Goal: Information Seeking & Learning: Learn about a topic

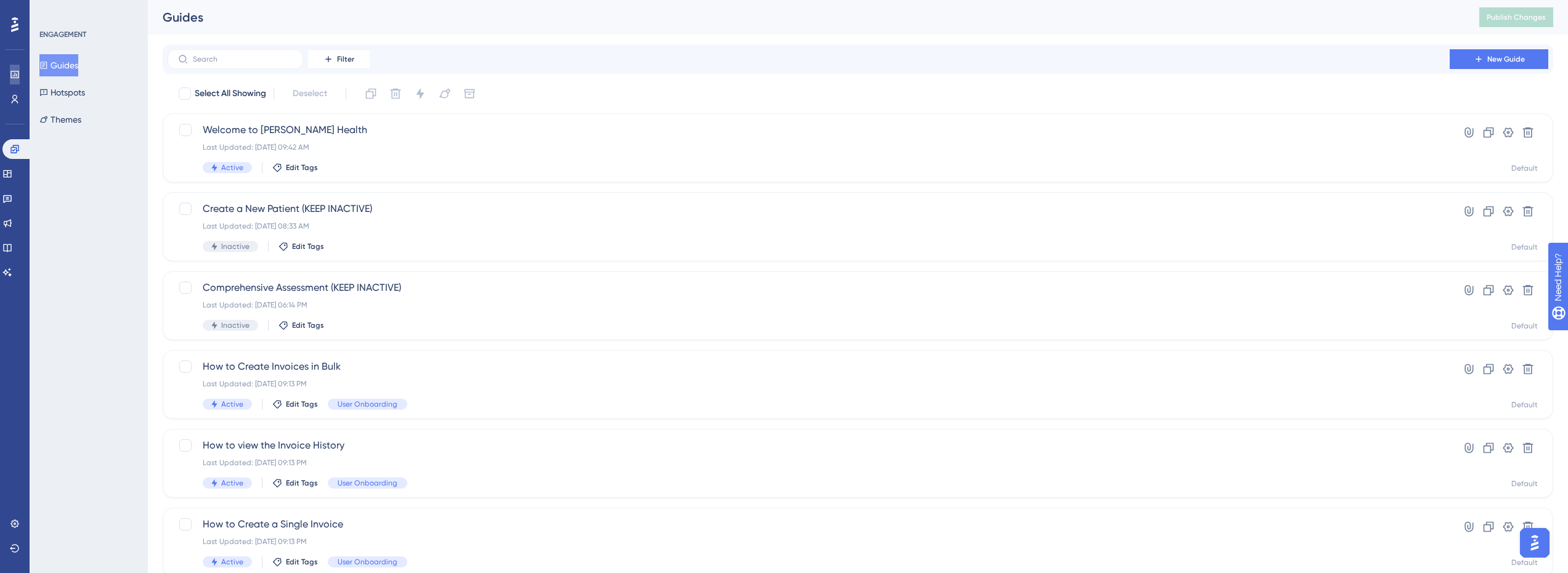
click at [15, 68] on link at bounding box center [15, 74] width 10 height 20
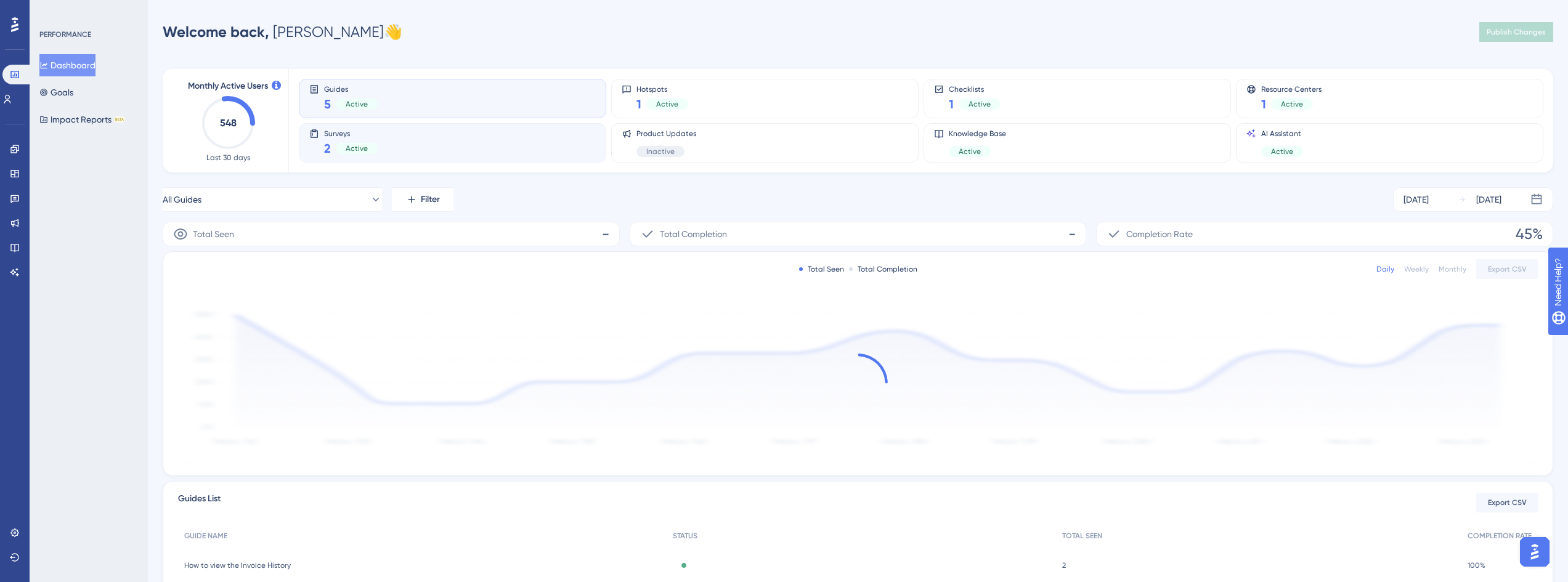
click at [464, 137] on div "Surveys 2 Active" at bounding box center [452, 142] width 286 height 28
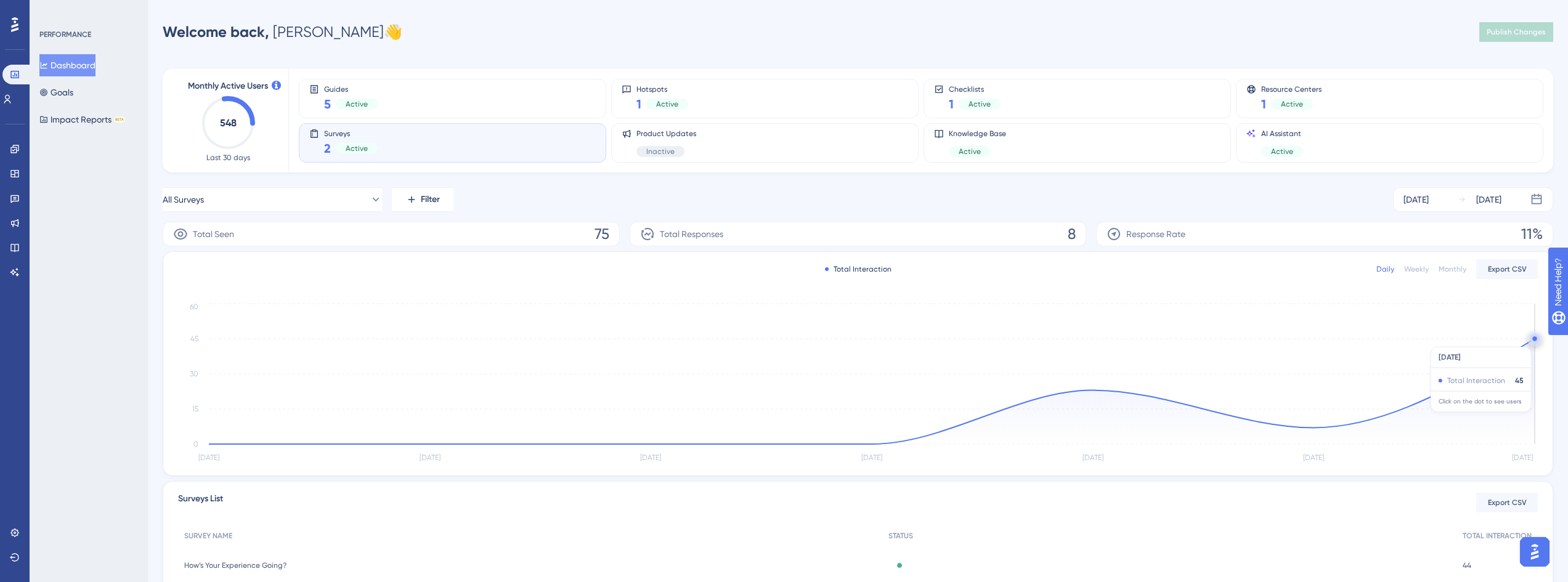
click at [1534, 341] on circle at bounding box center [1534, 338] width 5 height 5
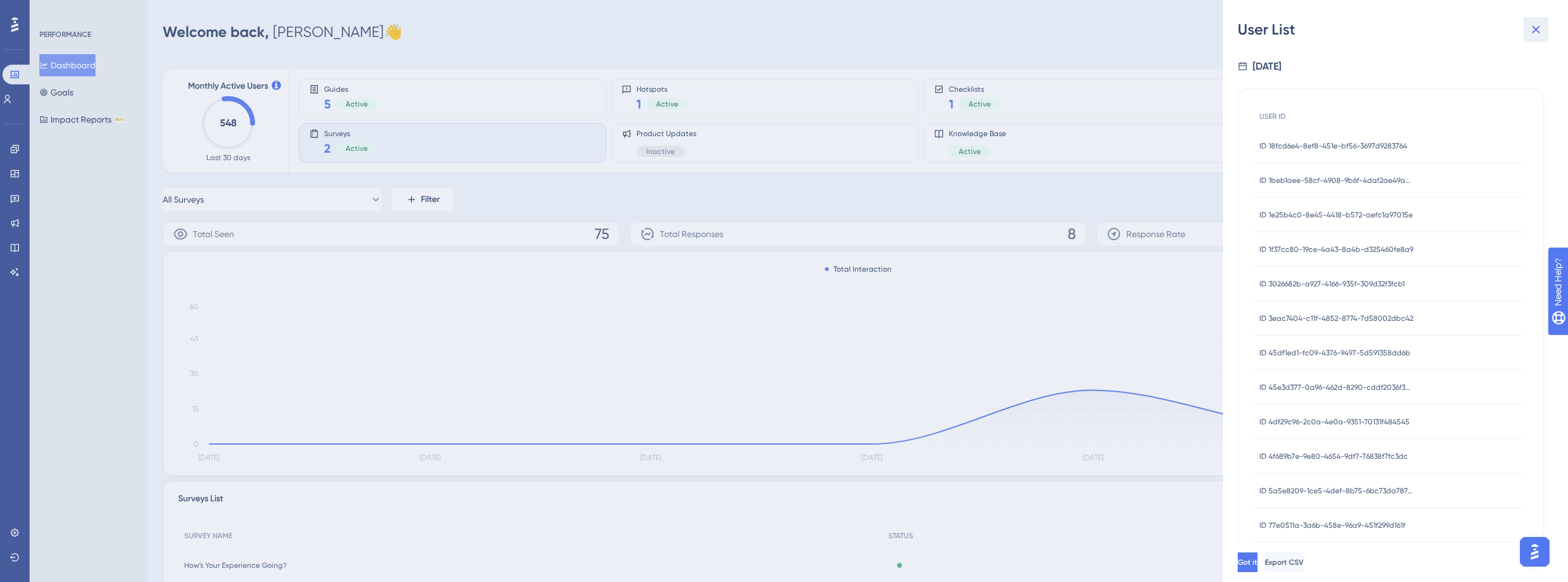
click at [1534, 29] on icon at bounding box center [1535, 29] width 15 height 15
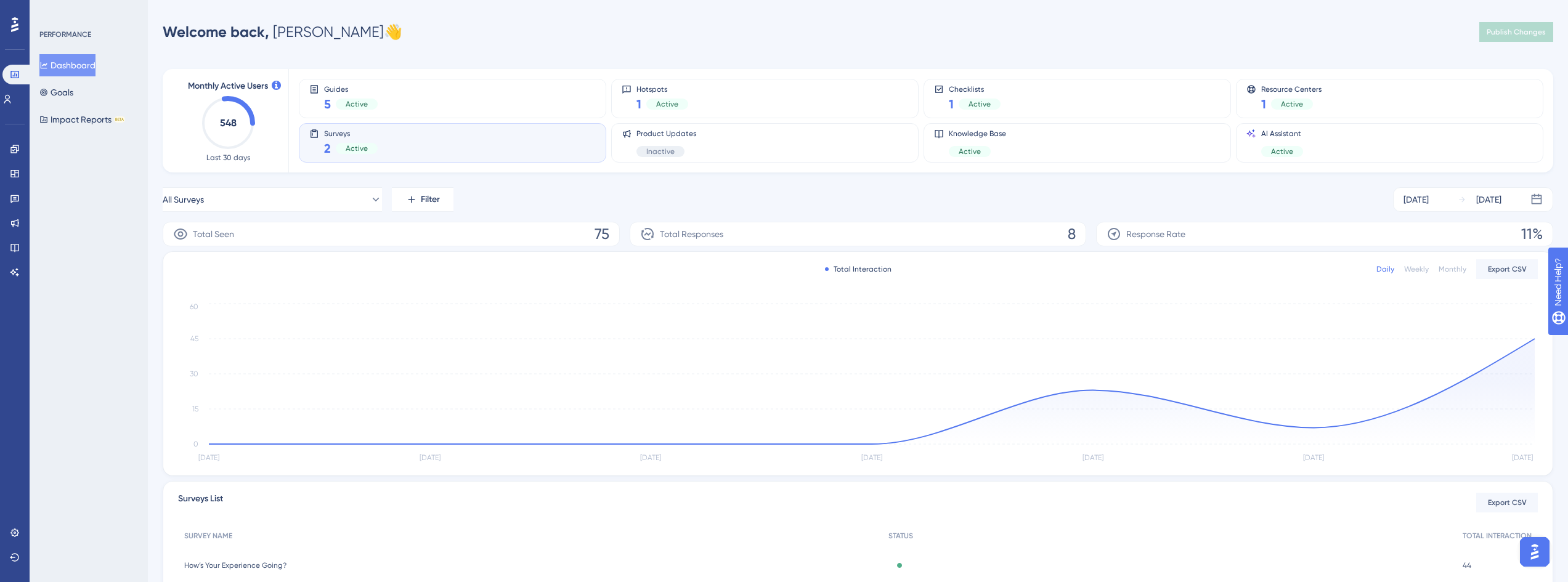
click at [451, 145] on div "Surveys 2 Active" at bounding box center [452, 142] width 286 height 28
drag, startPoint x: 311, startPoint y: 218, endPoint x: 315, endPoint y: 210, distance: 8.9
click at [311, 217] on div "All Surveys Filter [DATE] [DATE] Total Seen 75 Total Responses 8 Response Rate …" at bounding box center [857, 422] width 1390 height 470
click at [318, 207] on button "All Surveys" at bounding box center [272, 199] width 219 height 24
click at [277, 325] on span "How’s Your Experience Going?" at bounding box center [229, 324] width 119 height 15
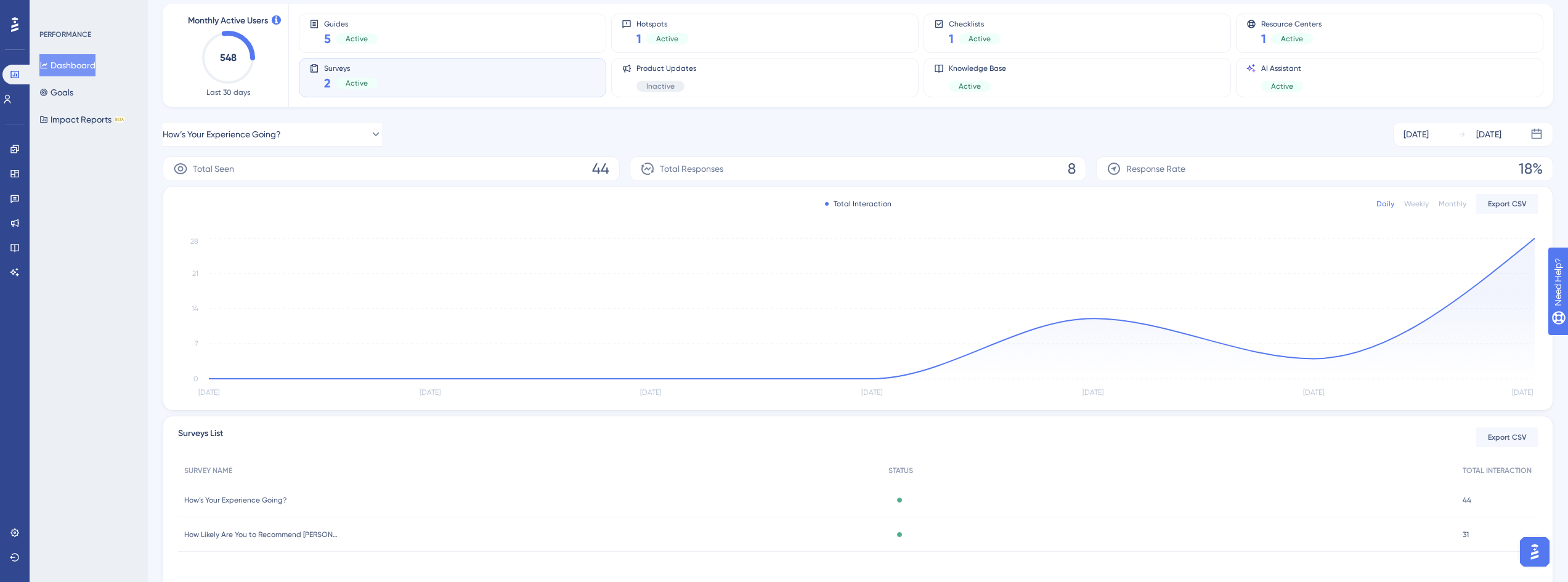
scroll to position [114, 0]
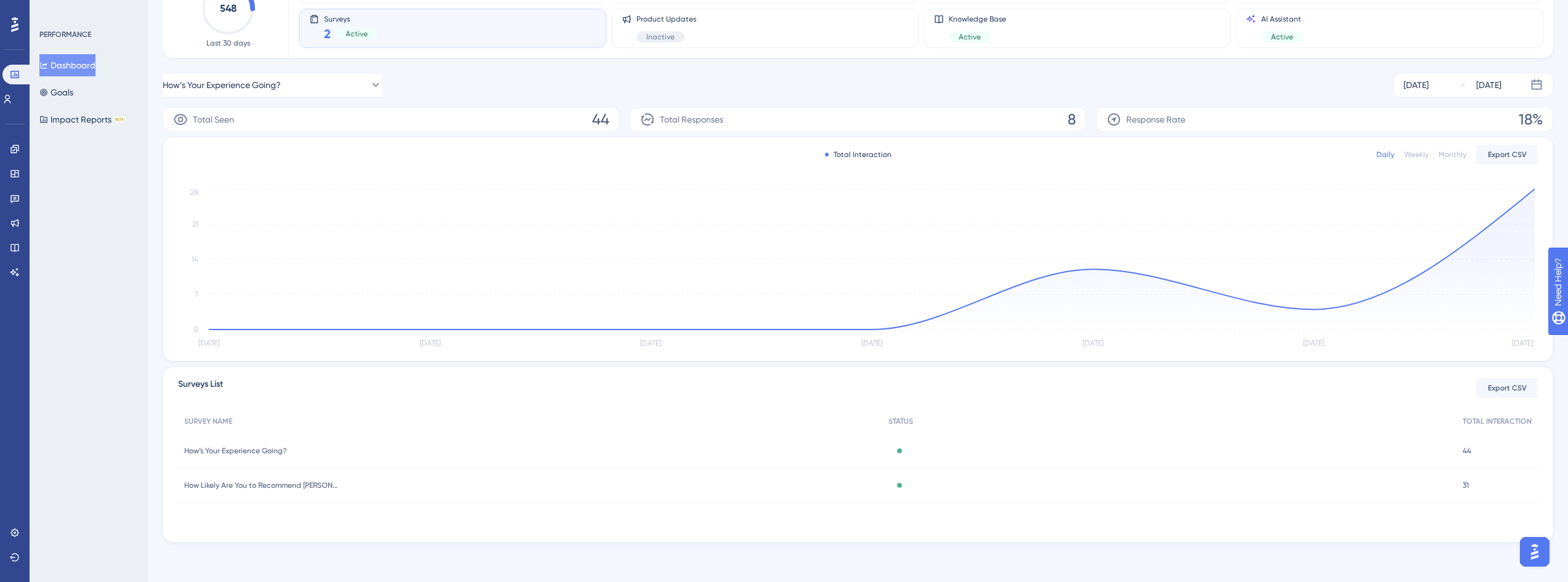
click at [282, 450] on span "How’s Your Experience Going?" at bounding box center [235, 451] width 102 height 10
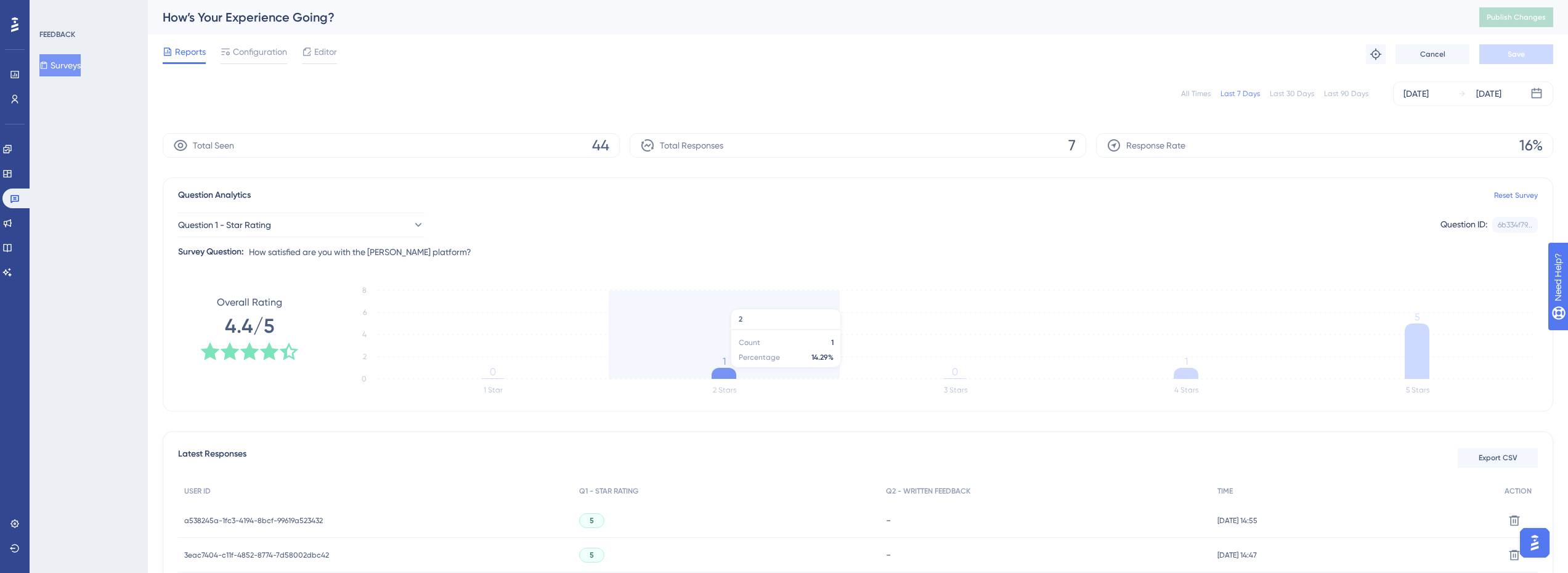
click at [728, 374] on icon at bounding box center [723, 374] width 24 height 11
click at [721, 357] on icon "1 Star 2 Stars 3 Stars 4 Stars 5 Stars 0 2 4 6 8 0 1 0 1 5" at bounding box center [936, 341] width 1202 height 123
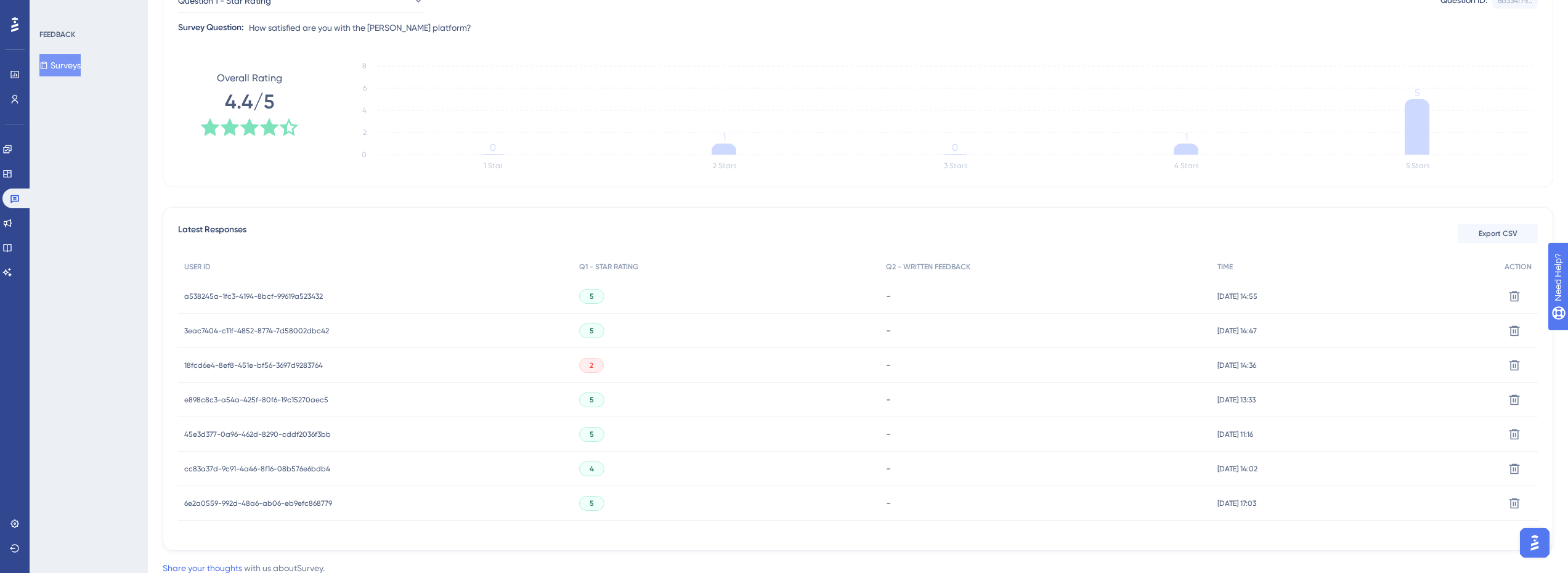
scroll to position [247, 0]
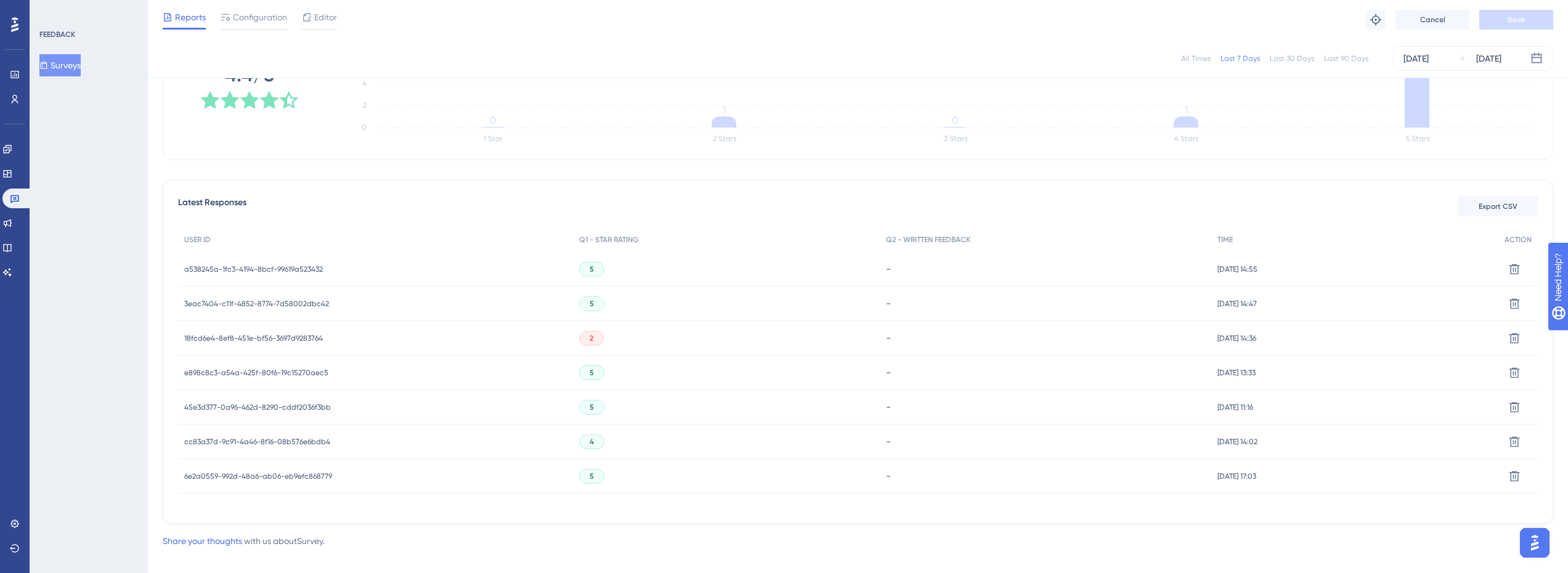
click at [593, 340] on div "2" at bounding box center [591, 338] width 24 height 15
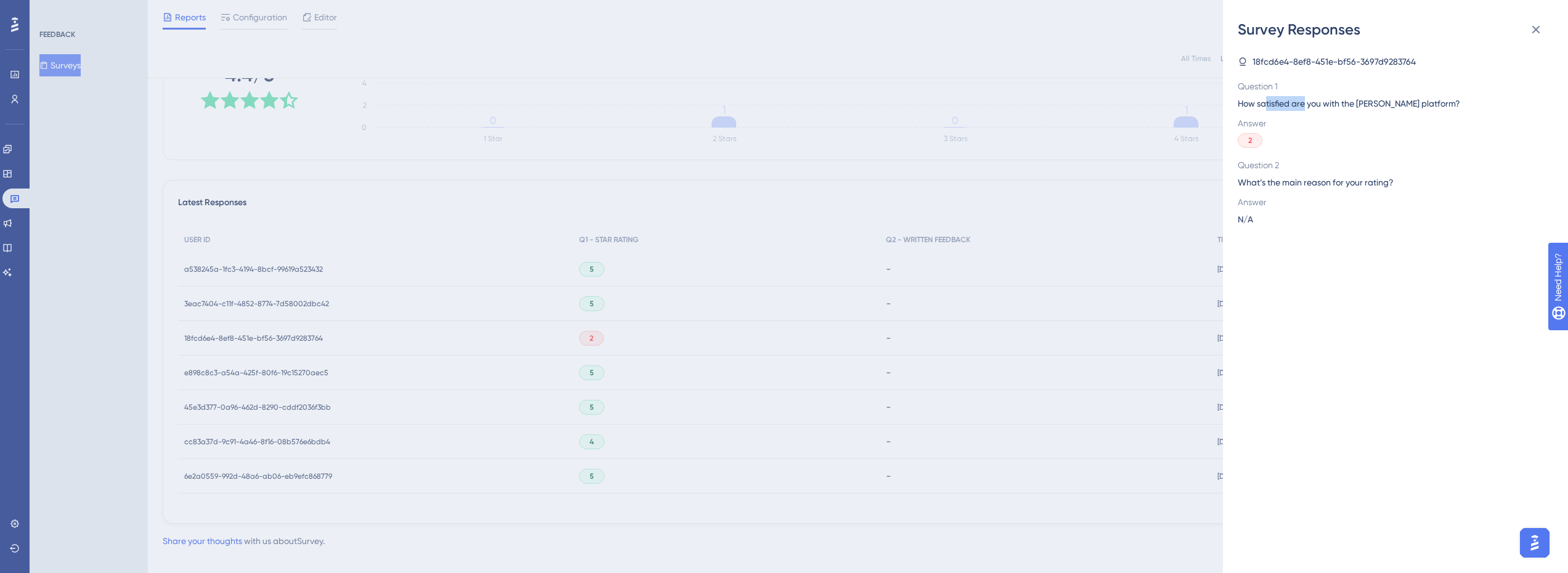
drag, startPoint x: 1267, startPoint y: 106, endPoint x: 1307, endPoint y: 102, distance: 40.2
click at [1307, 102] on span "How satisfied are you with the [PERSON_NAME] platform?" at bounding box center [1390, 103] width 305 height 15
click at [1356, 99] on span "How satisfied are you with the [PERSON_NAME] platform?" at bounding box center [1390, 103] width 305 height 15
click at [1298, 70] on div "18fcd6e4-8ef8-451e-bf56-3697d9283764 Question 1 How satisfied are you with the …" at bounding box center [1390, 141] width 305 height 172
click at [1306, 61] on span "18fcd6e4-8ef8-451e-bf56-3697d9283764" at bounding box center [1334, 62] width 163 height 15
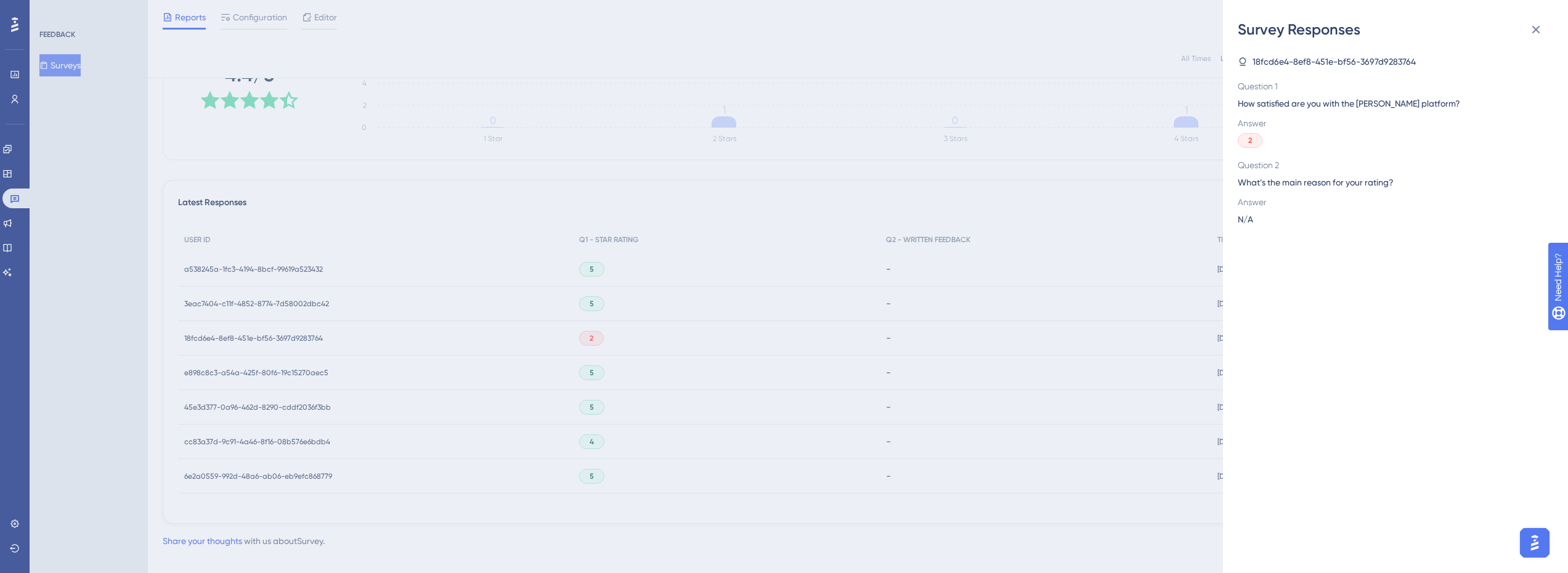
click at [535, 408] on div "Survey Responses 18fcd6e4-8ef8-451e-bf56-3697d9283764 Question 1 How satisfied …" at bounding box center [784, 286] width 1568 height 573
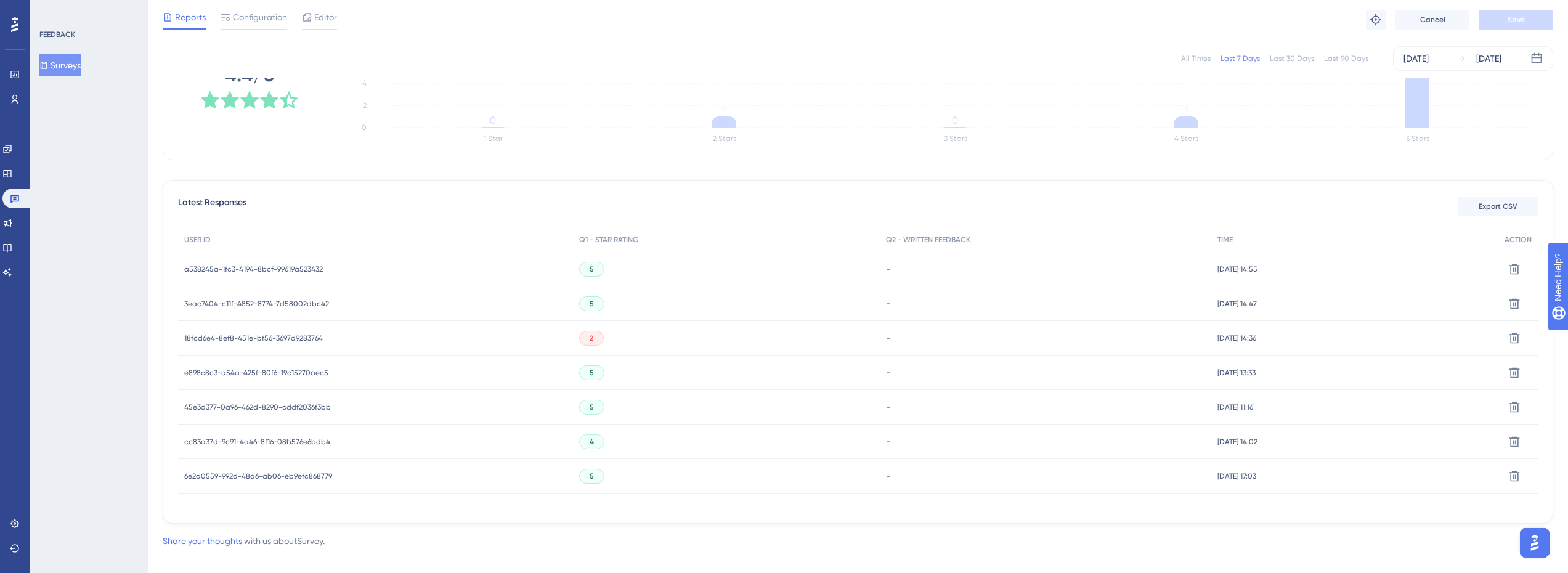
click at [297, 342] on span "18fcd6e4-8ef8-451e-bf56-3697d9283764" at bounding box center [253, 338] width 139 height 10
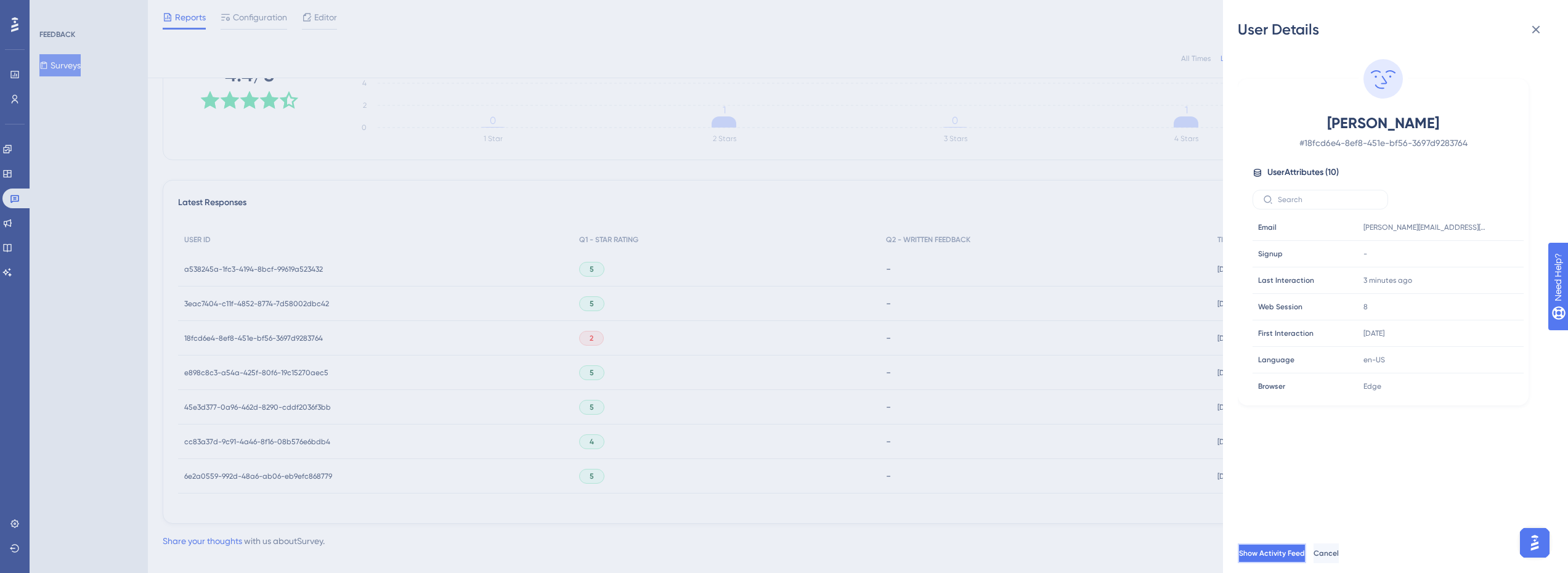
click at [1292, 558] on span "Show Activity Feed" at bounding box center [1272, 553] width 66 height 10
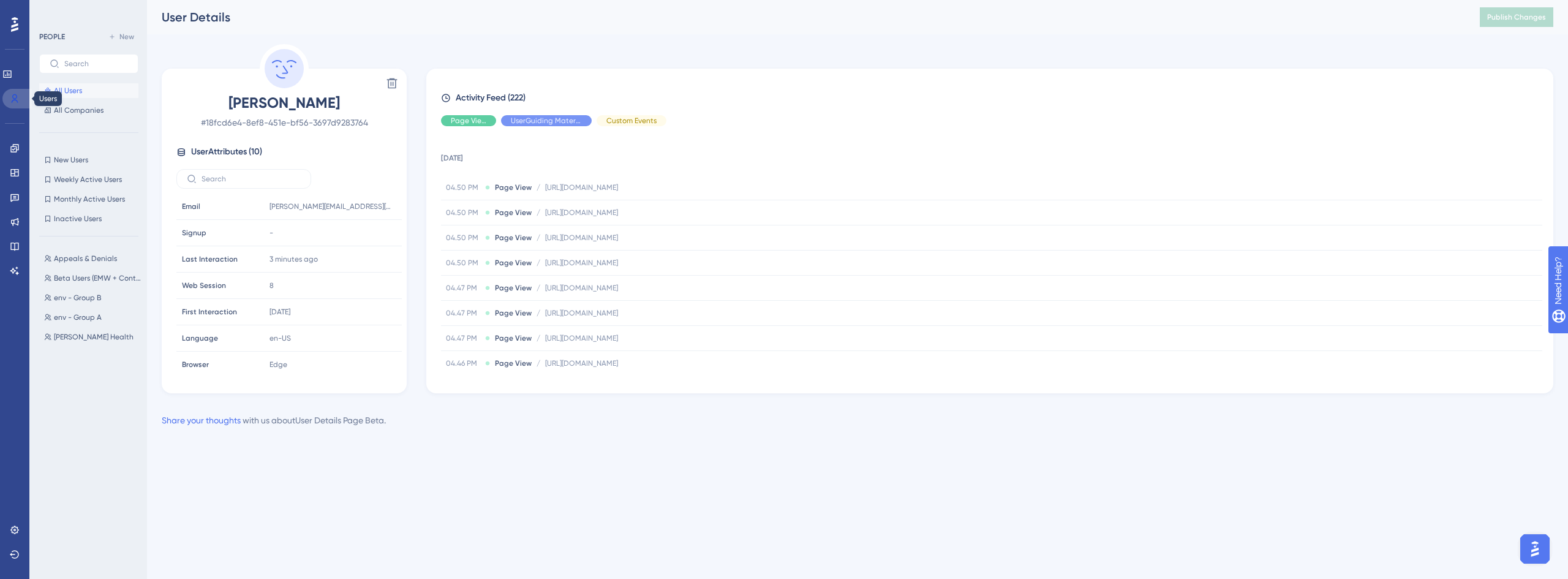
click at [16, 97] on icon at bounding box center [14, 98] width 10 height 10
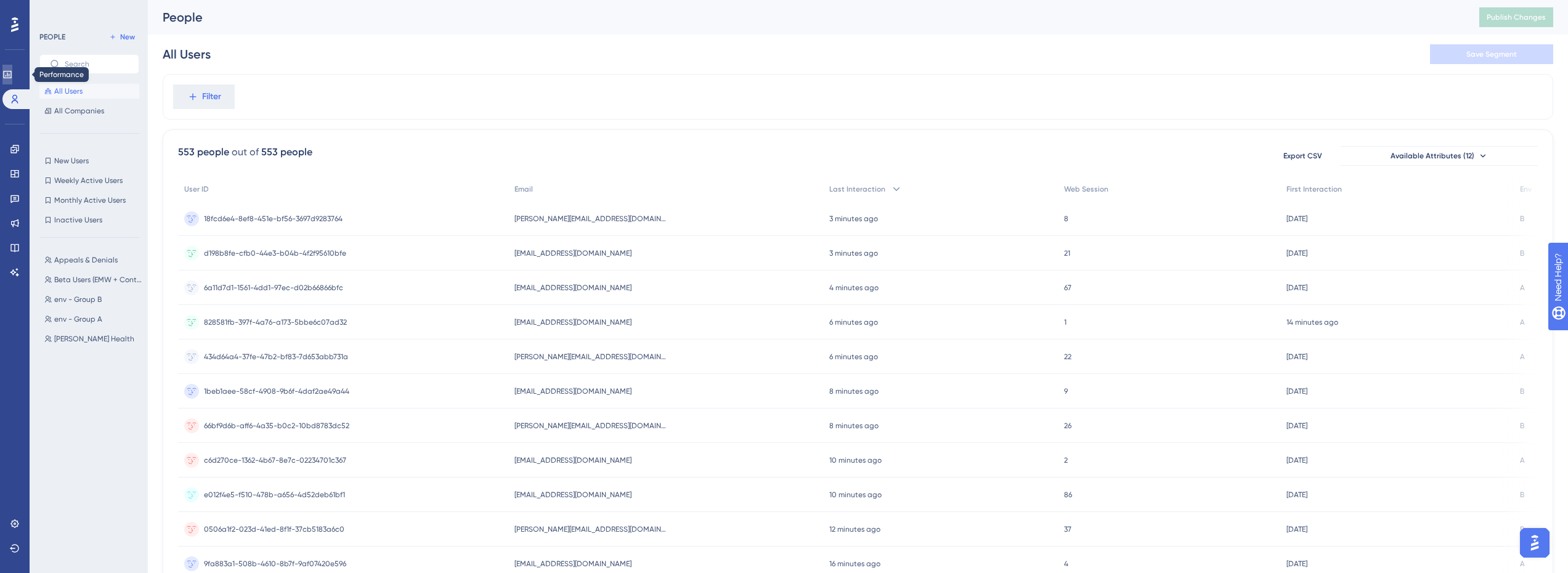
click at [11, 73] on icon at bounding box center [6, 74] width 8 height 7
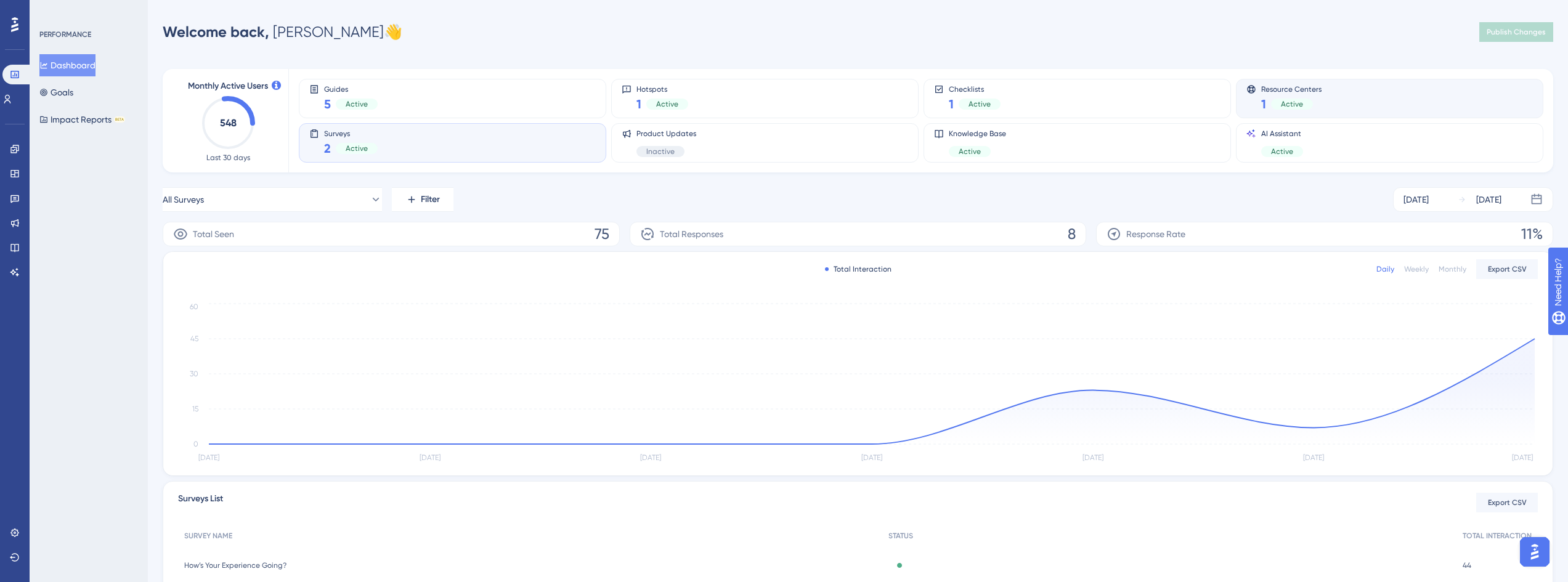
click at [1356, 99] on div "Resource Centers 1 Active" at bounding box center [1389, 98] width 286 height 28
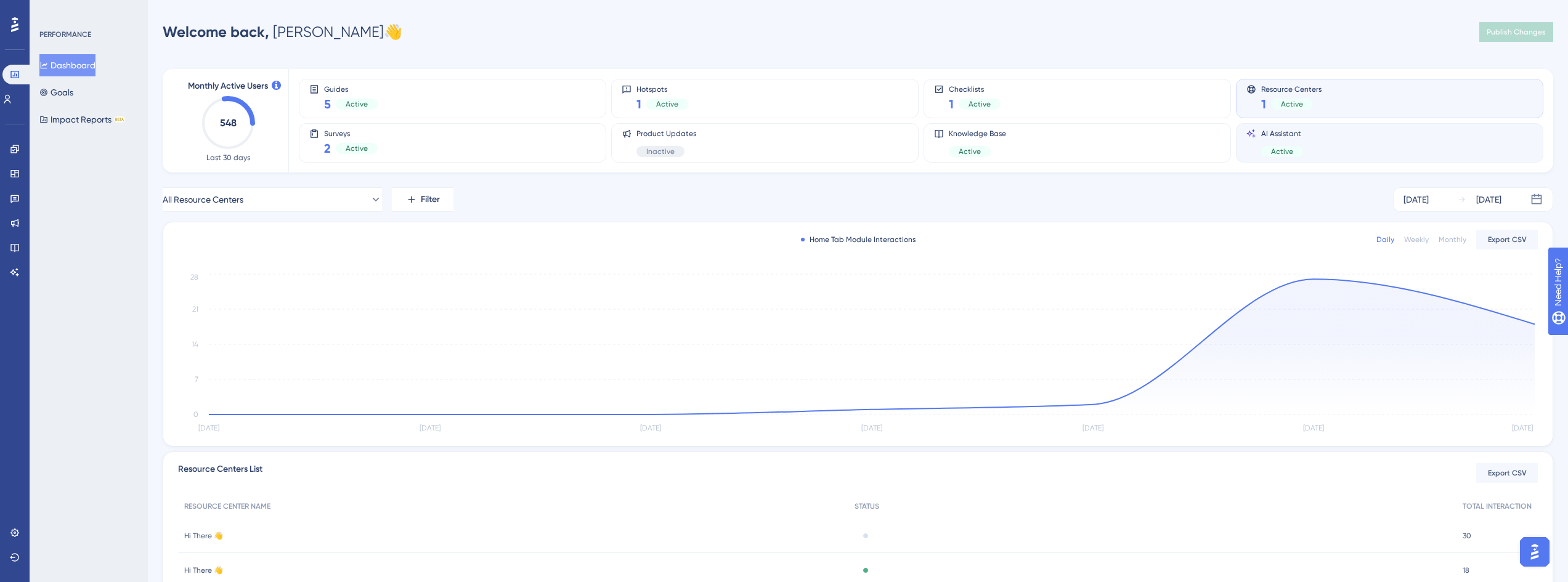
click at [1312, 145] on div "AI Assistant Active" at bounding box center [1389, 142] width 286 height 28
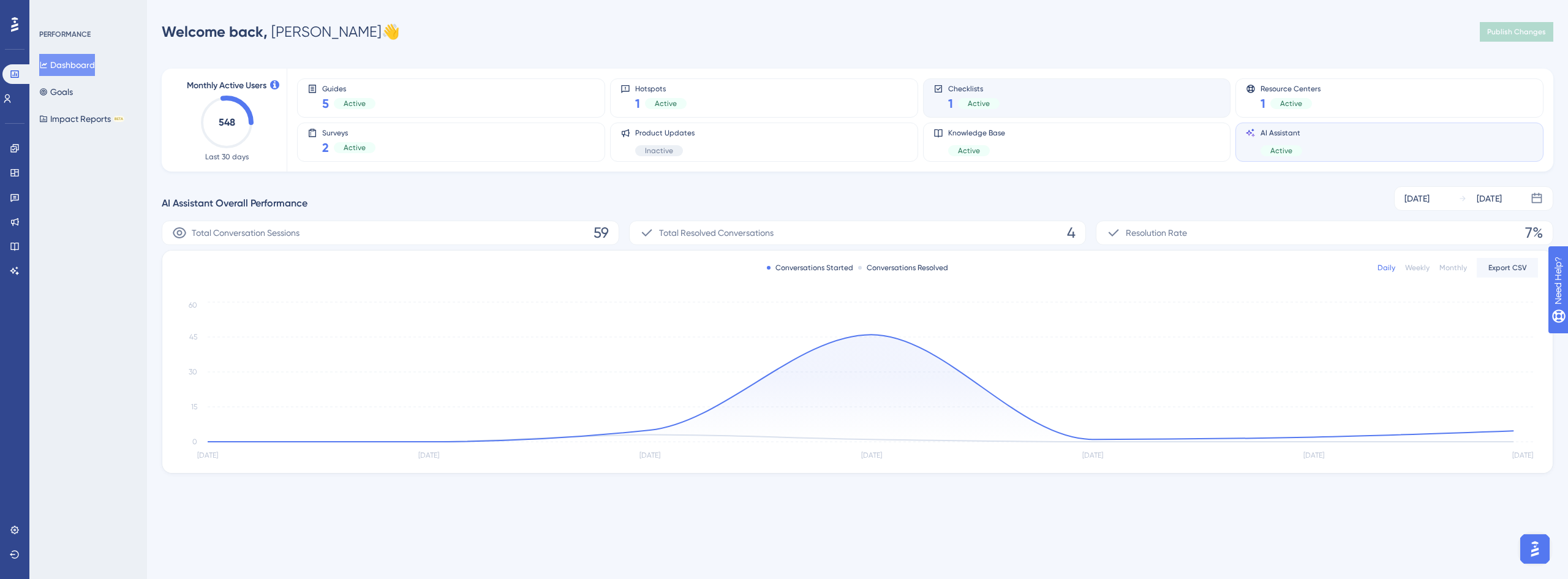
click at [1130, 102] on div "Checklists 1 Active" at bounding box center [1077, 97] width 287 height 28
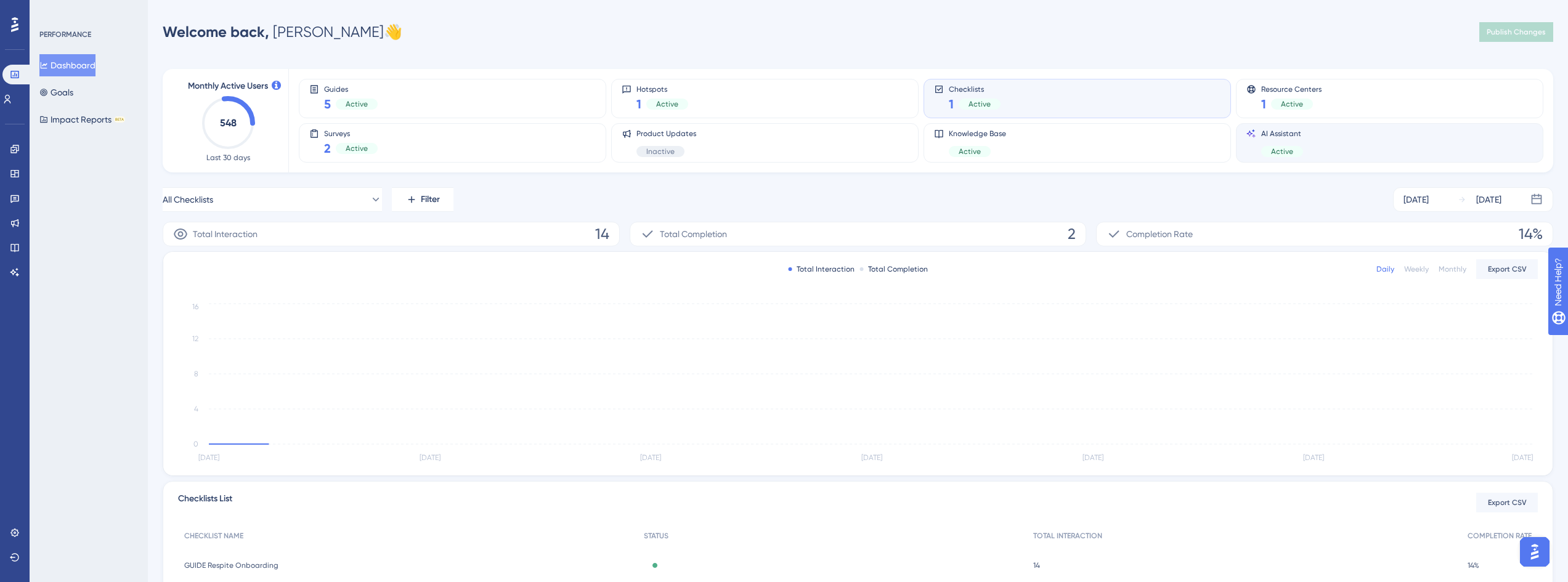
click at [1332, 155] on div "AI Assistant Active" at bounding box center [1389, 142] width 286 height 28
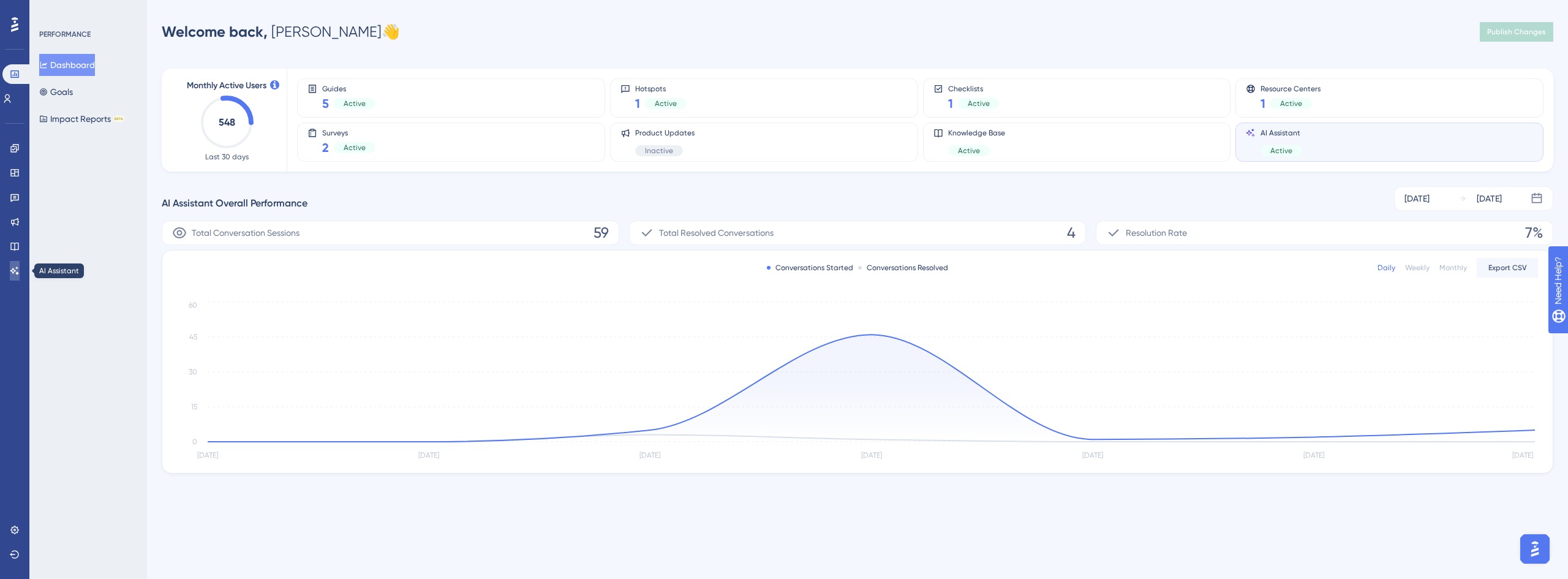
click at [17, 271] on icon at bounding box center [14, 271] width 10 height 10
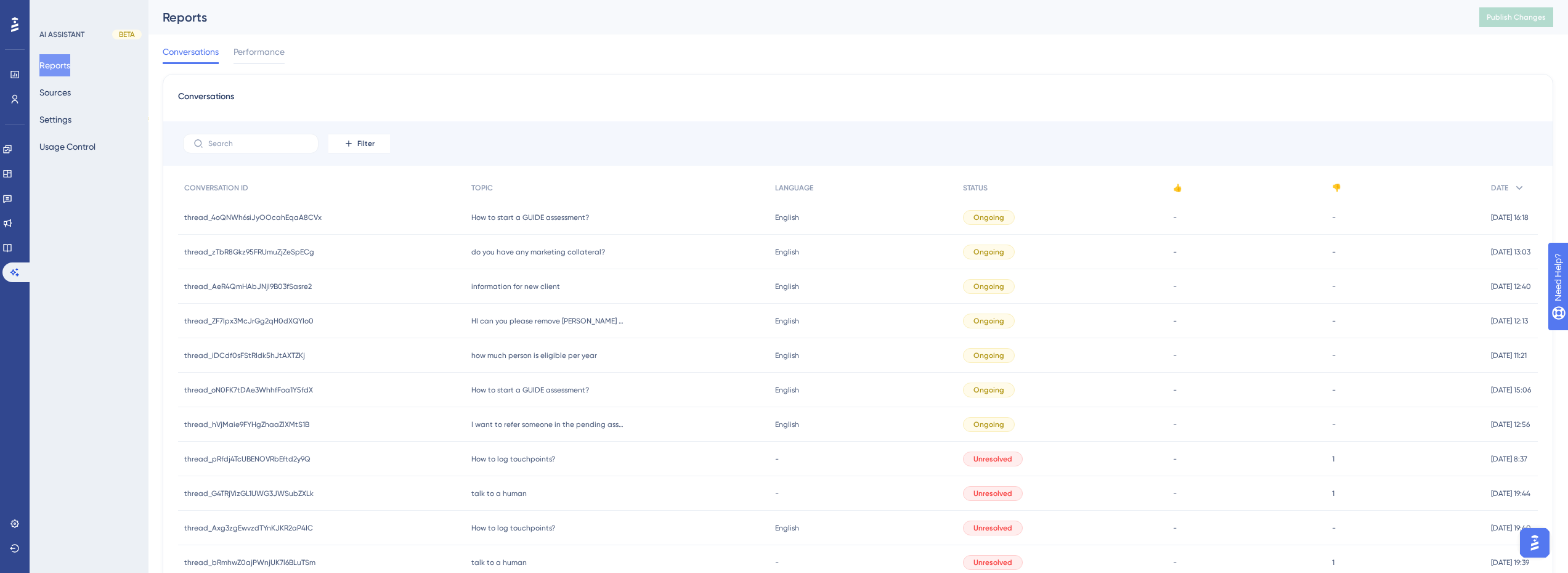
click at [559, 219] on span "How to start a GUIDE assessment?" at bounding box center [530, 218] width 118 height 10
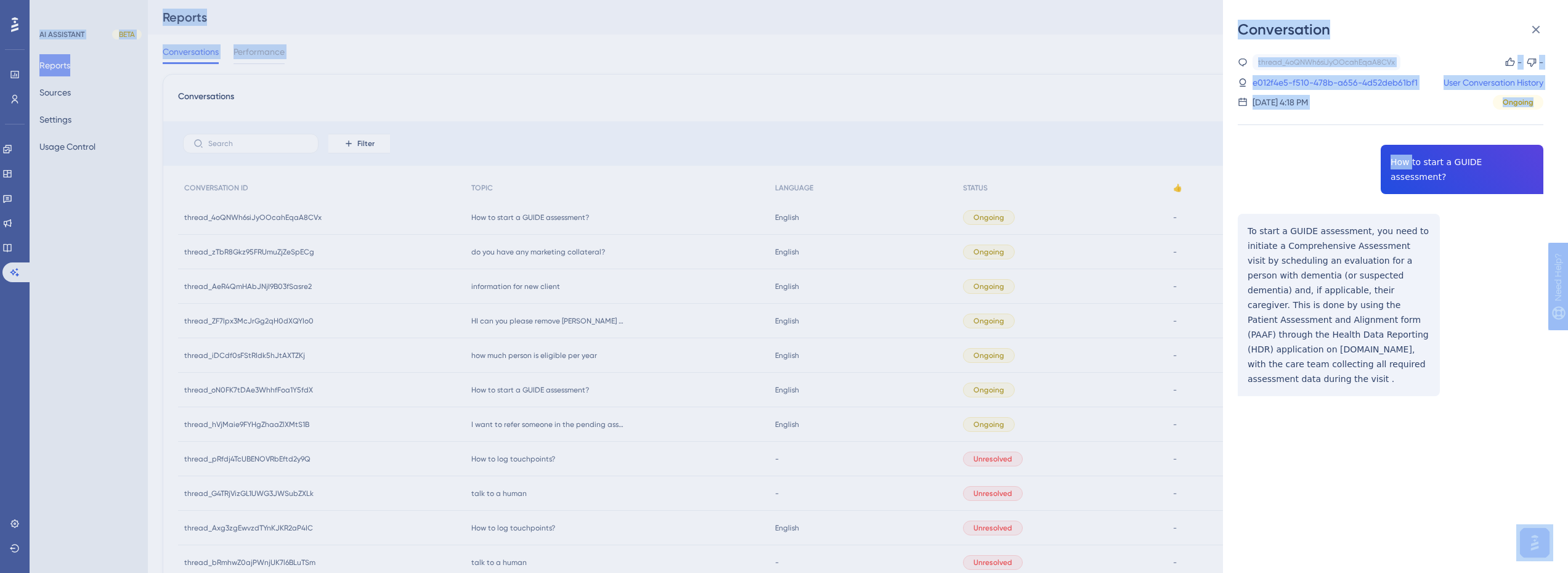
click at [1567, 0] on html "Performance Users Engagement Widgets Feedback Product Updates Knowledge Base AI…" at bounding box center [784, 0] width 1568 height 0
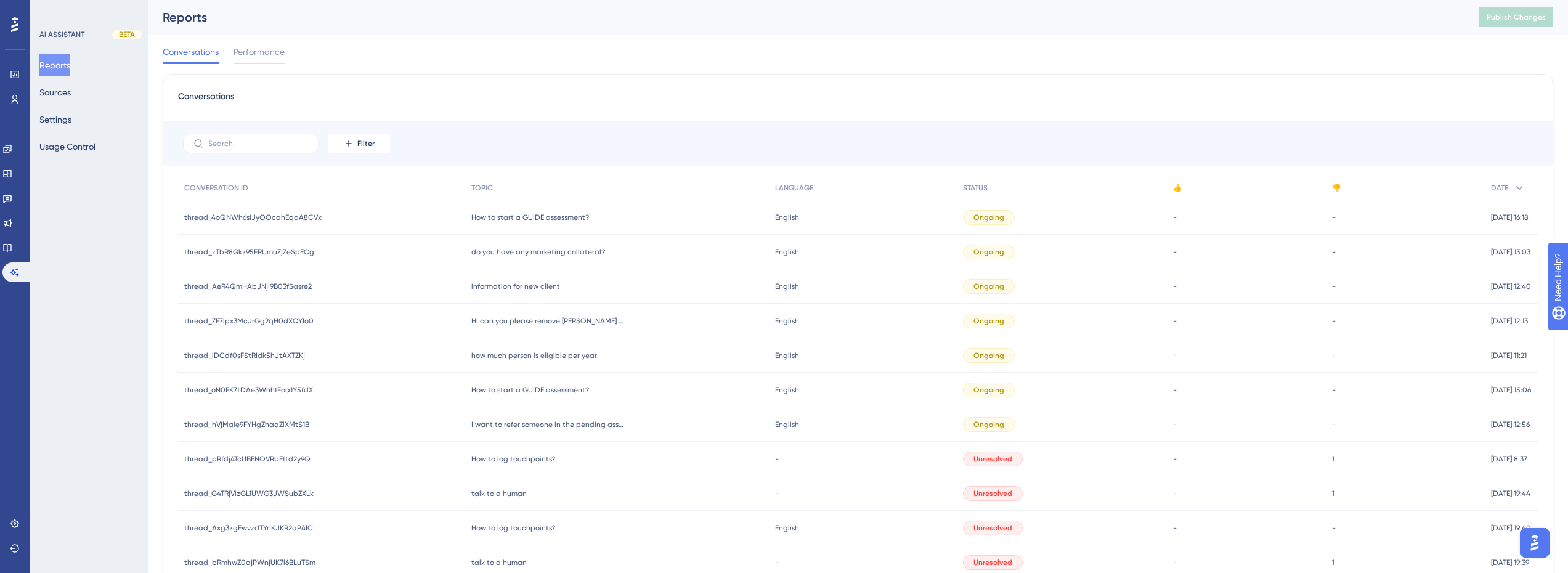
click at [505, 104] on div "Conversations" at bounding box center [857, 101] width 1360 height 22
click at [71, 93] on button "Sources" at bounding box center [55, 92] width 32 height 22
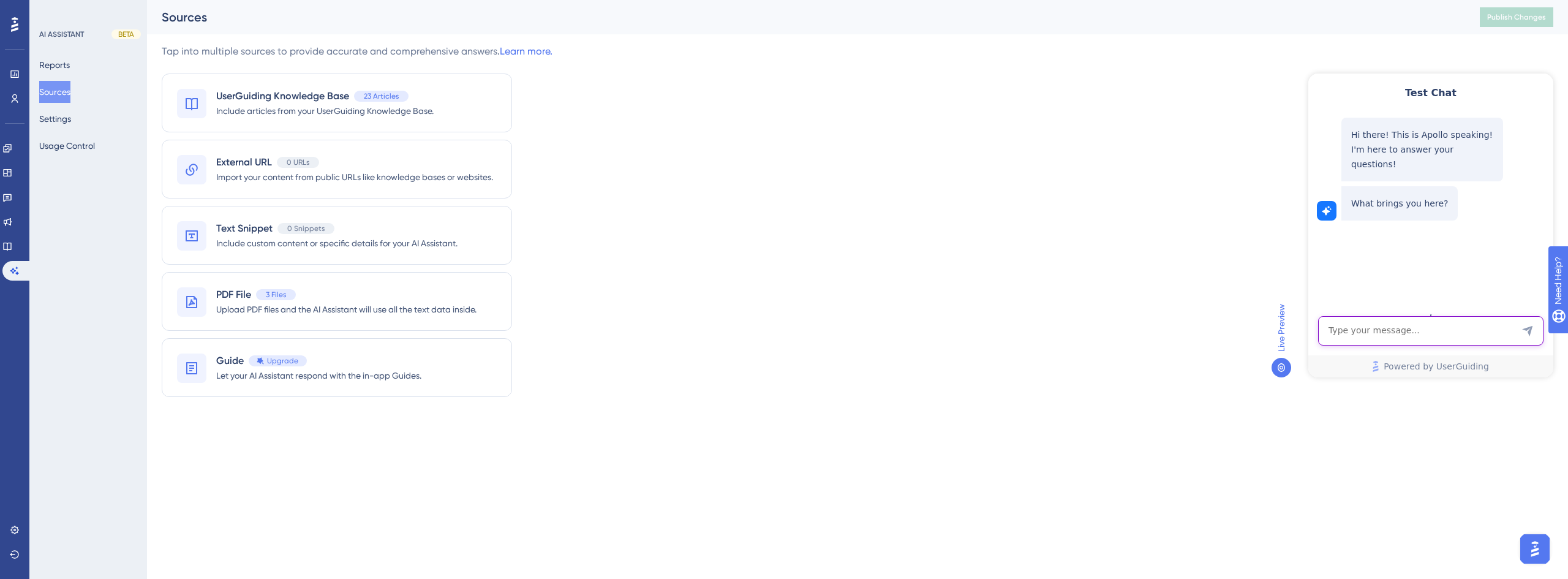
click at [1397, 335] on textarea "AI Assistant Text Input" at bounding box center [1431, 331] width 225 height 30
type textarea "How to start a GUIDE assessment?"
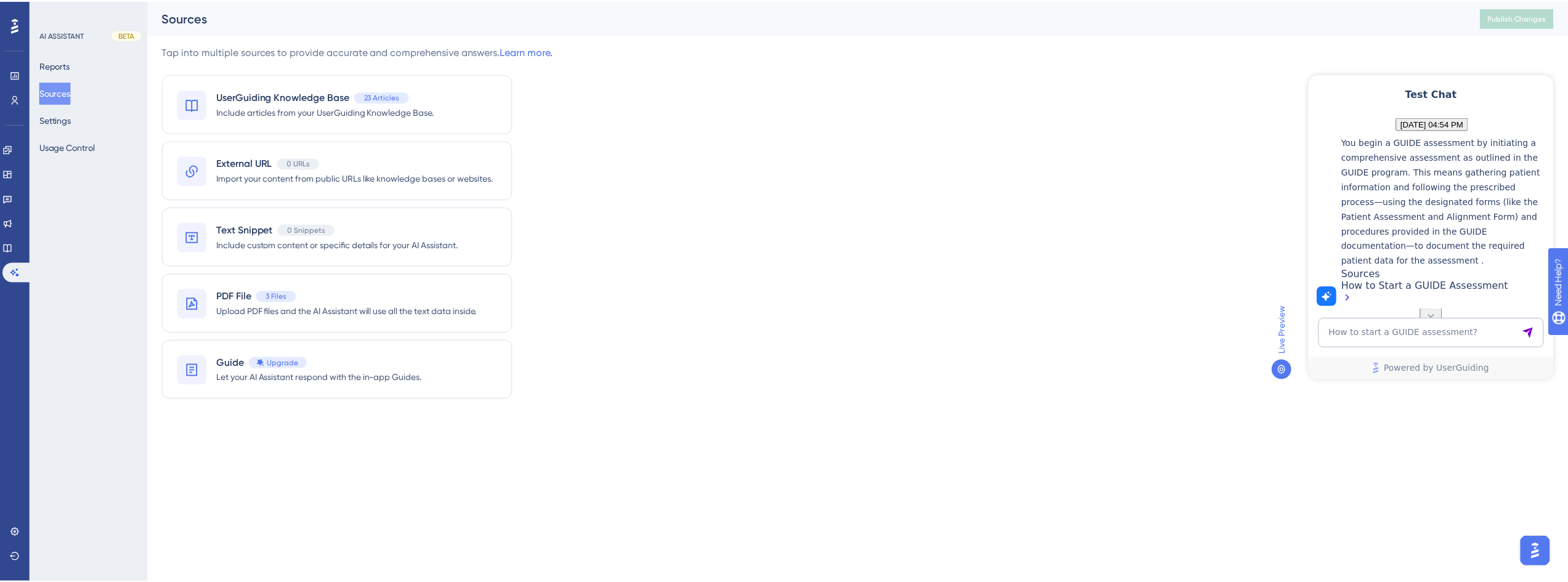
scroll to position [201, 0]
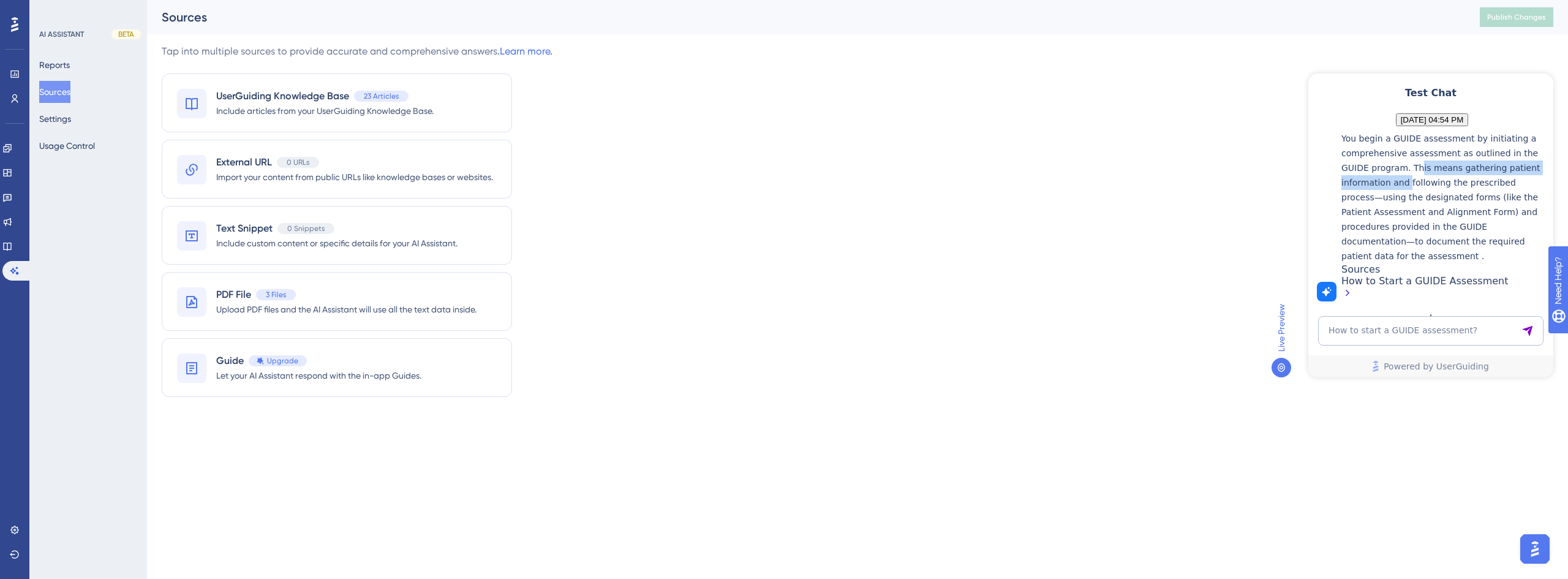
drag, startPoint x: 1506, startPoint y: 148, endPoint x: 1418, endPoint y: 175, distance: 92.0
click at [1416, 175] on p "You begin a GUIDE assessment by initiating a comprehensive assessment as outlin…" at bounding box center [1445, 197] width 205 height 133
click at [1463, 174] on p "You begin a GUIDE assessment by initiating a comprehensive assessment as outlin…" at bounding box center [1445, 197] width 205 height 133
drag, startPoint x: 1363, startPoint y: 192, endPoint x: 1380, endPoint y: 189, distance: 17.3
click at [1378, 189] on p "You begin a GUIDE assessment by initiating a comprehensive assessment as outlin…" at bounding box center [1445, 197] width 205 height 133
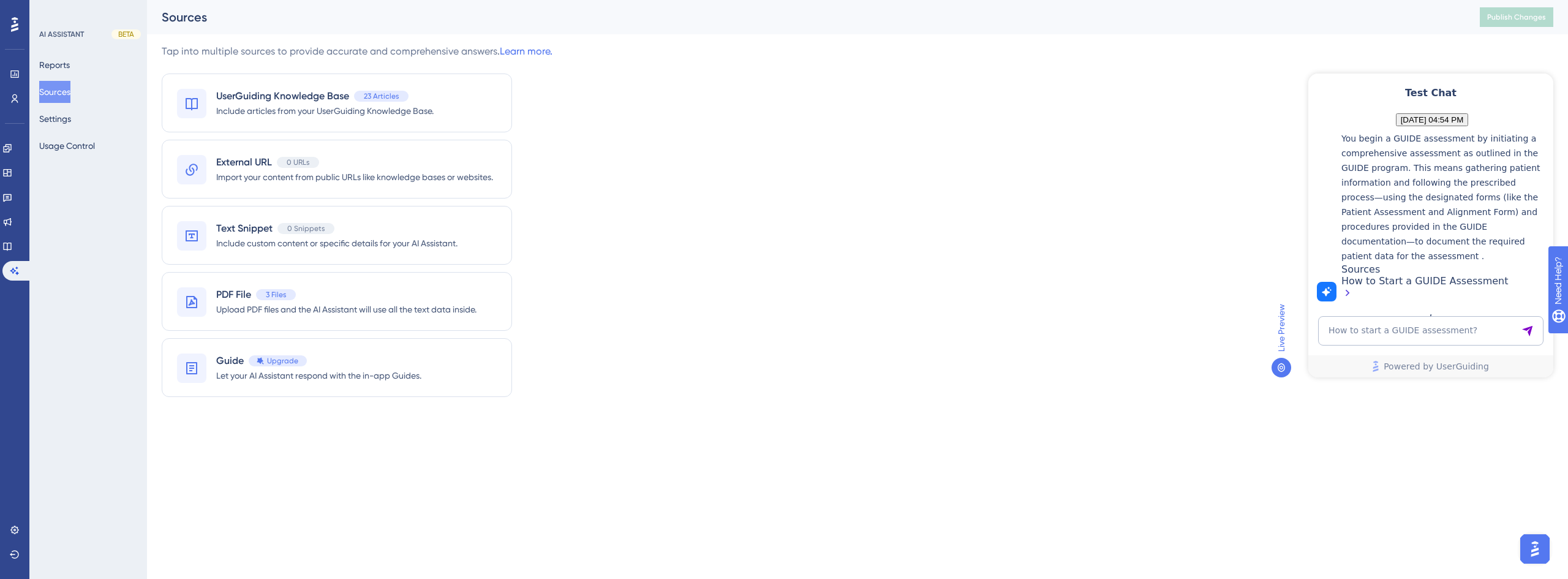
click at [1409, 186] on p "You begin a GUIDE assessment by initiating a comprehensive assessment as outlin…" at bounding box center [1445, 197] width 205 height 133
drag, startPoint x: 1414, startPoint y: 188, endPoint x: 1422, endPoint y: 188, distance: 8.0
click at [1422, 188] on p "You begin a GUIDE assessment by initiating a comprehensive assessment as outlin…" at bounding box center [1445, 197] width 205 height 133
click at [1464, 186] on p "You begin a GUIDE assessment by initiating a comprehensive assessment as outlin…" at bounding box center [1445, 197] width 205 height 133
drag, startPoint x: 1489, startPoint y: 183, endPoint x: 1443, endPoint y: 197, distance: 48.1
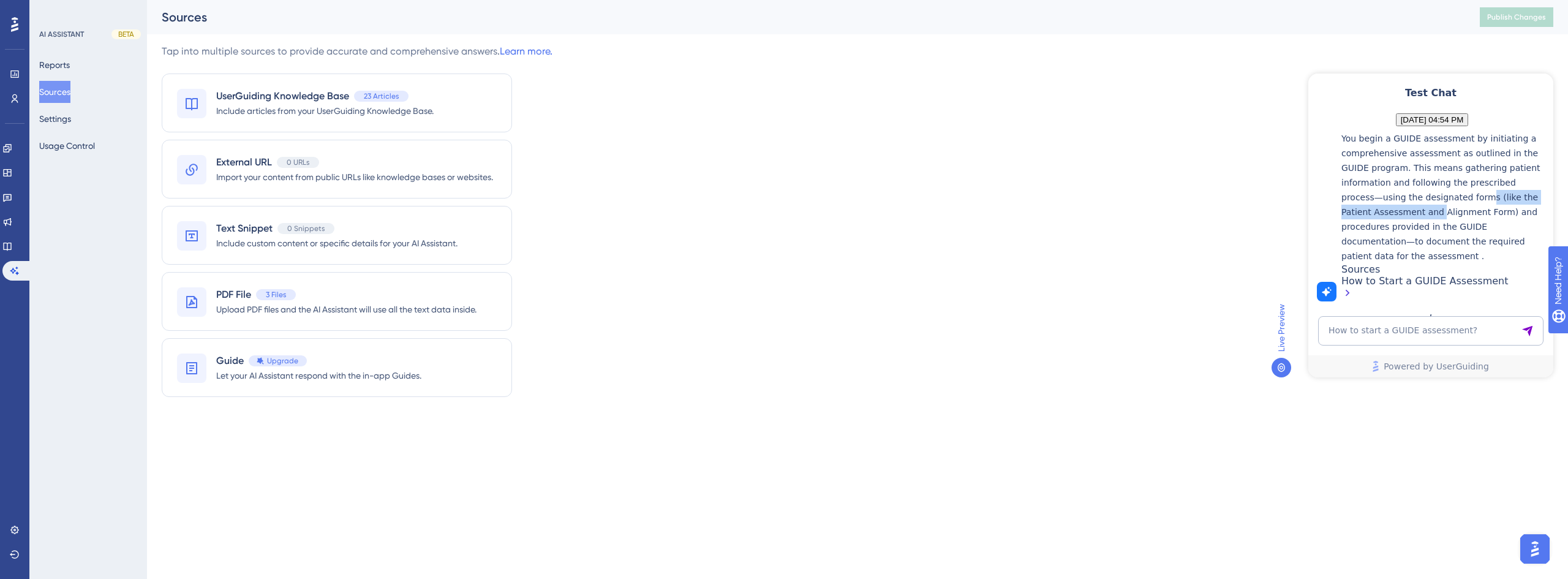
click at [1443, 197] on p "You begin a GUIDE assessment by initiating a comprehensive assessment as outlin…" at bounding box center [1445, 197] width 205 height 133
click at [1473, 197] on p "You begin a GUIDE assessment by initiating a comprehensive assessment as outlin…" at bounding box center [1445, 197] width 205 height 133
drag, startPoint x: 1394, startPoint y: 200, endPoint x: 1432, endPoint y: 198, distance: 38.1
click at [1422, 198] on p "You begin a GUIDE assessment by initiating a comprehensive assessment as outlin…" at bounding box center [1445, 197] width 205 height 133
click at [1466, 197] on p "You begin a GUIDE assessment by initiating a comprehensive assessment as outlin…" at bounding box center [1445, 197] width 205 height 133
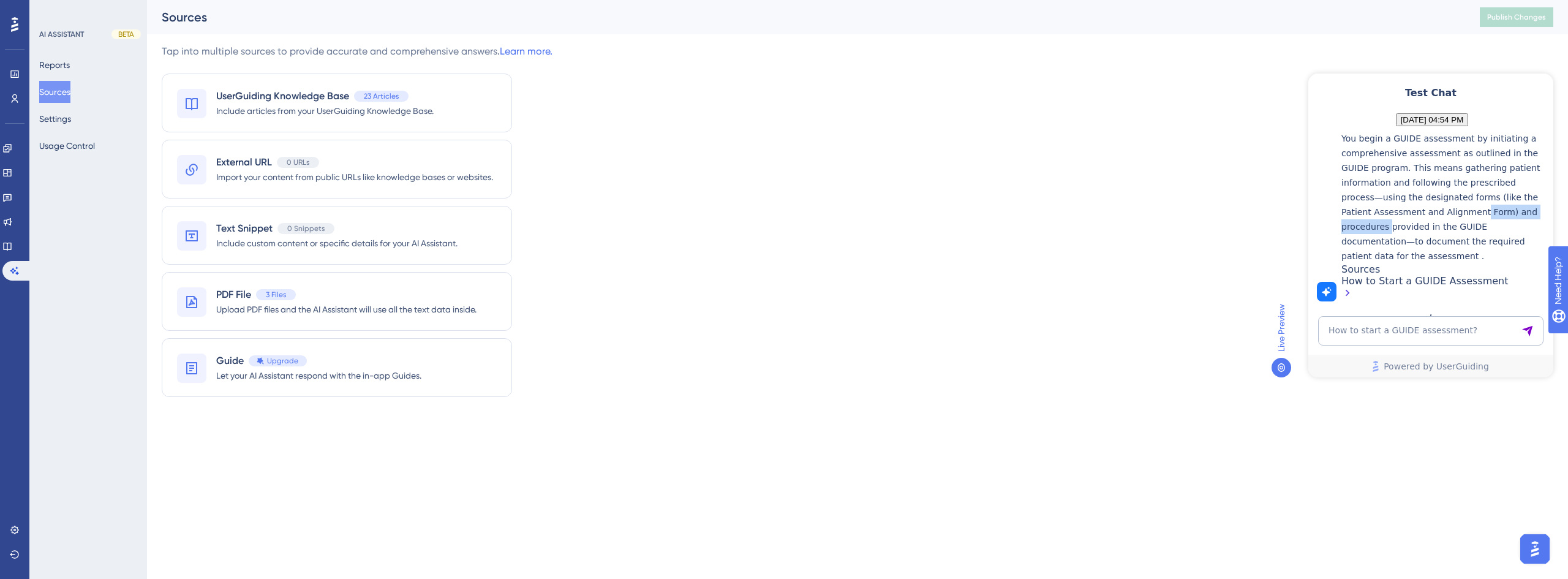
drag, startPoint x: 1502, startPoint y: 200, endPoint x: 1396, endPoint y: 216, distance: 107.2
click at [1397, 215] on p "You begin a GUIDE assessment by initiating a comprehensive assessment as outlin…" at bounding box center [1445, 197] width 205 height 133
click at [1399, 214] on p "You begin a GUIDE assessment by initiating a comprehensive assessment as outlin…" at bounding box center [1445, 197] width 205 height 133
click at [1379, 216] on p "You begin a GUIDE assessment by initiating a comprehensive assessment as outlin…" at bounding box center [1445, 197] width 205 height 133
drag, startPoint x: 1412, startPoint y: 215, endPoint x: 1435, endPoint y: 213, distance: 23.1
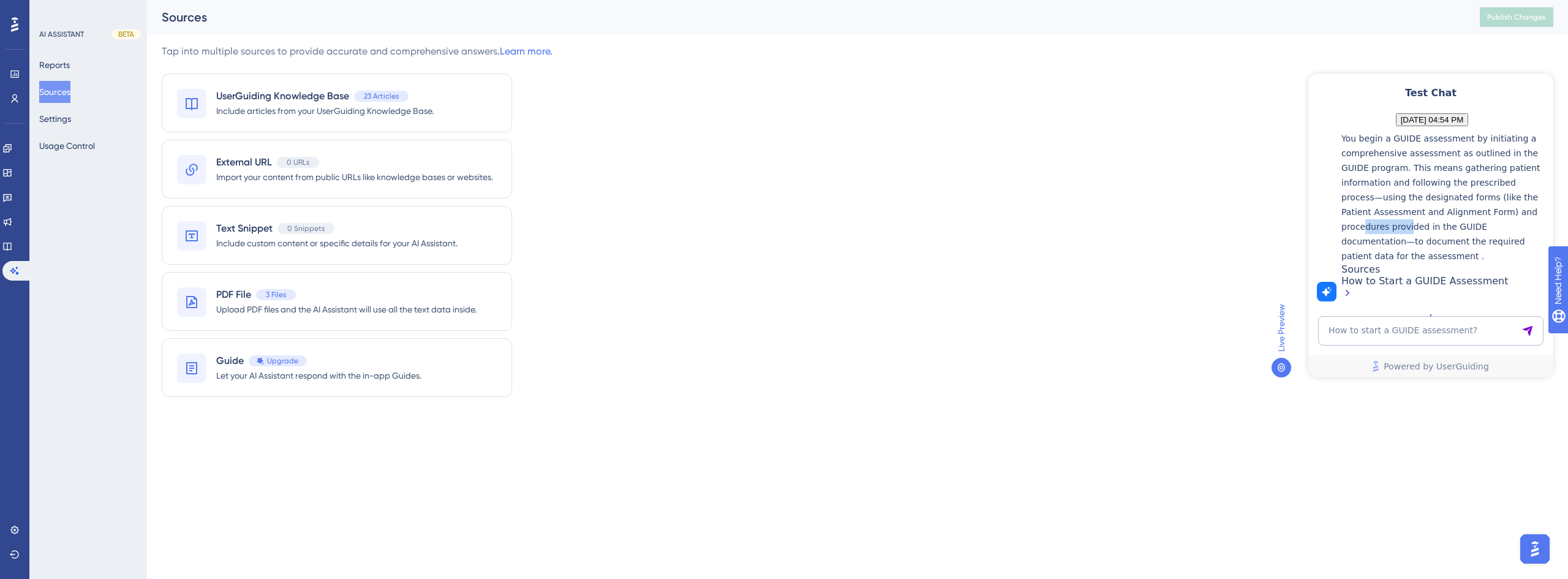
click at [1420, 214] on p "You begin a GUIDE assessment by initiating a comprehensive assessment as outlin…" at bounding box center [1445, 197] width 205 height 133
click at [1458, 213] on p "You begin a GUIDE assessment by initiating a comprehensive assessment as outlin…" at bounding box center [1445, 197] width 205 height 133
drag, startPoint x: 1422, startPoint y: 228, endPoint x: 1468, endPoint y: 225, distance: 46.1
click at [1468, 225] on p "You begin a GUIDE assessment by initiating a comprehensive assessment as outlin…" at bounding box center [1445, 197] width 205 height 133
click at [1491, 224] on p "You begin a GUIDE assessment by initiating a comprehensive assessment as outlin…" at bounding box center [1445, 197] width 205 height 133
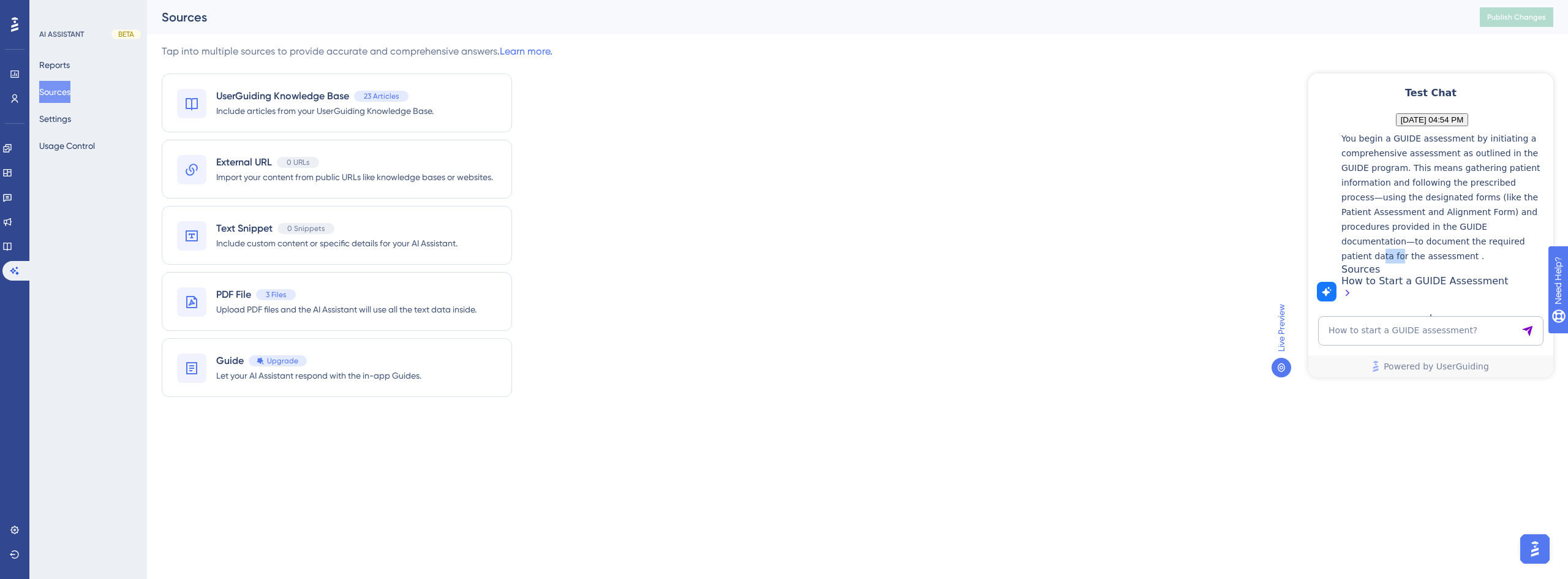
drag, startPoint x: 1389, startPoint y: 245, endPoint x: 1412, endPoint y: 242, distance: 23.2
click at [1407, 242] on p "You begin a GUIDE assessment by initiating a comprehensive assessment as outlin…" at bounding box center [1445, 197] width 205 height 133
click at [1453, 239] on p "You begin a GUIDE assessment by initiating a comprehensive assessment as outlin…" at bounding box center [1445, 197] width 205 height 133
click at [1026, 366] on div "Tap into multiple sources to provide accurate and comprehensive answers. Learn …" at bounding box center [857, 228] width 1391 height 368
click at [10, 250] on icon at bounding box center [7, 246] width 10 height 10
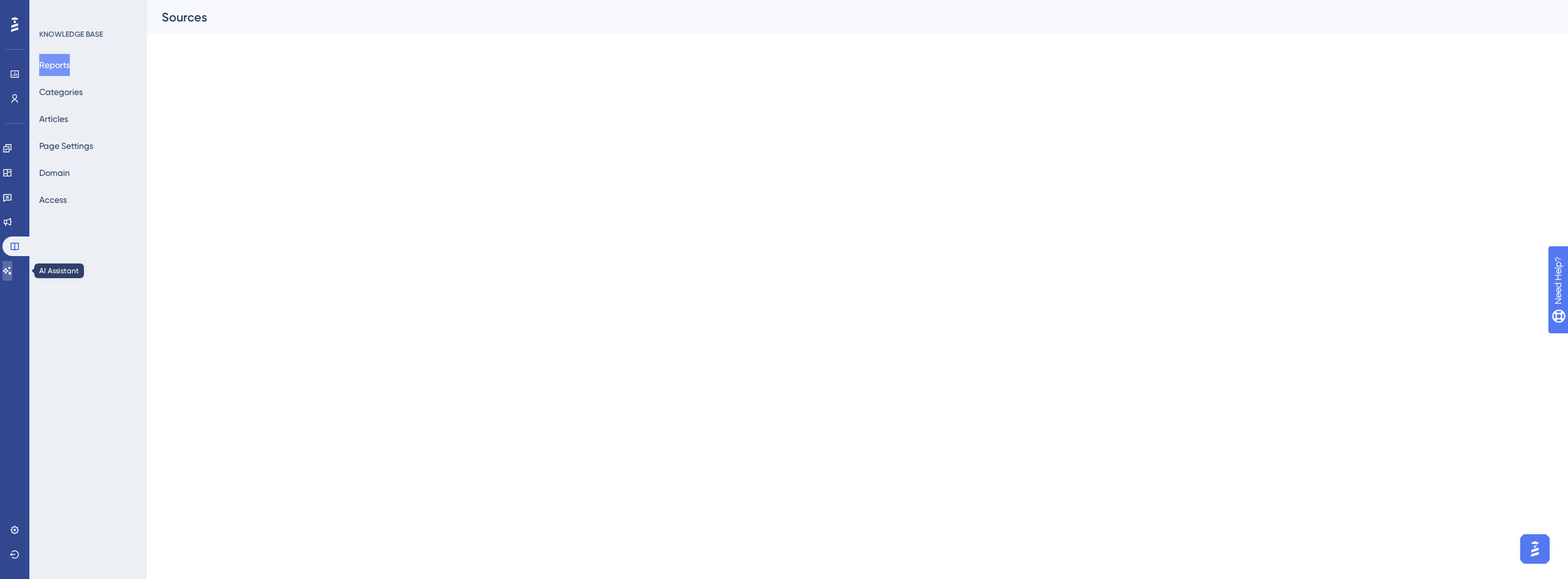
click at [13, 272] on icon at bounding box center [7, 271] width 10 height 10
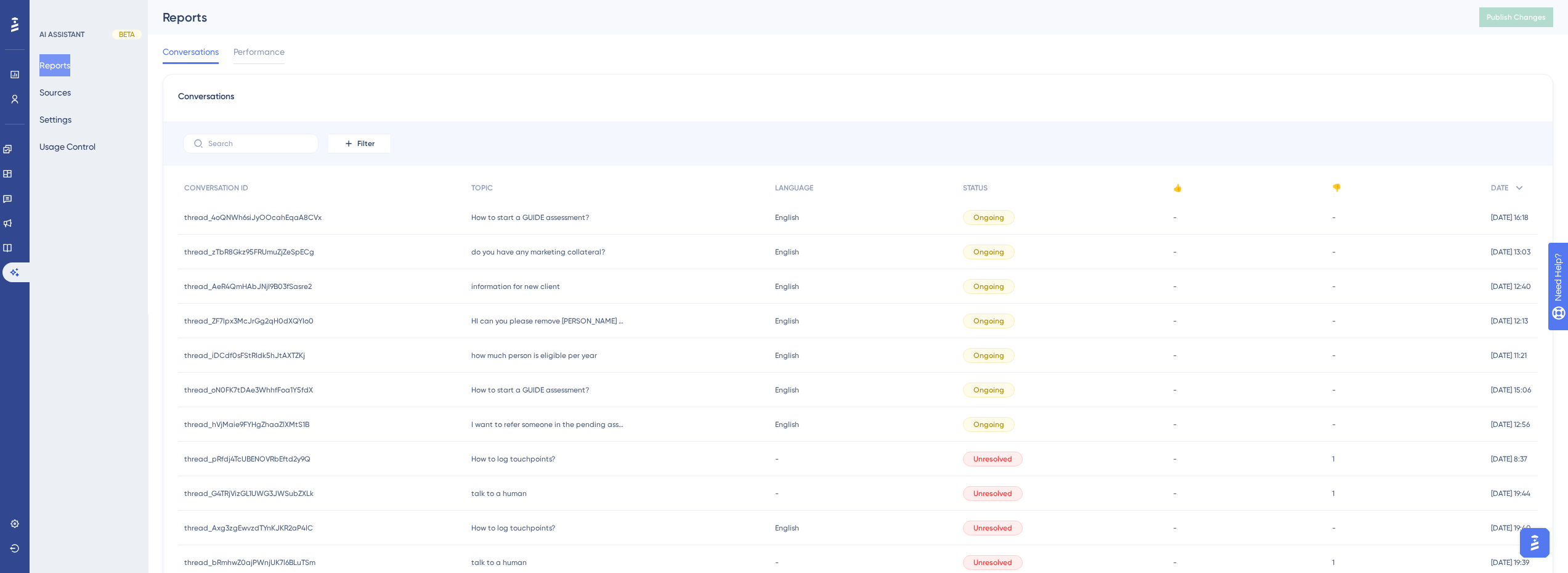
click at [266, 217] on span "thread_4oQNWh6siJyOOcahEqaA8CVx" at bounding box center [253, 218] width 138 height 10
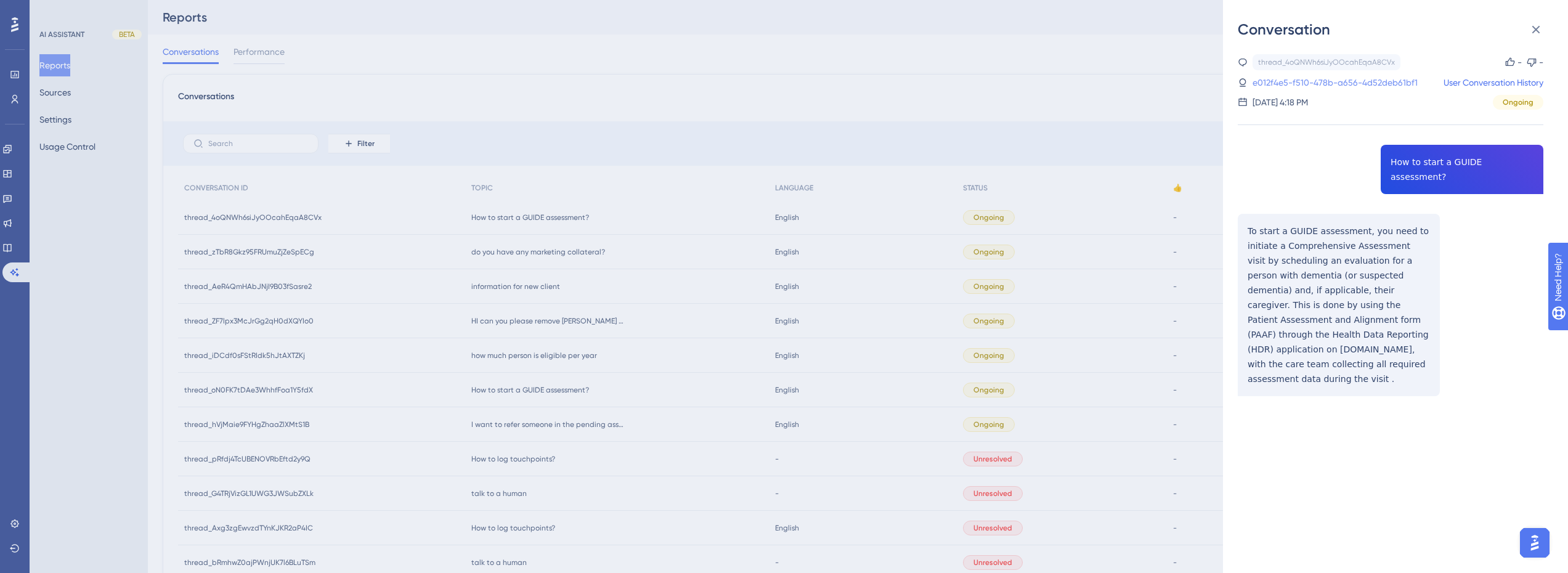
click at [1360, 83] on link "e012f4e5-f510-478b-a656-4d52deb61bf1" at bounding box center [1335, 83] width 165 height 15
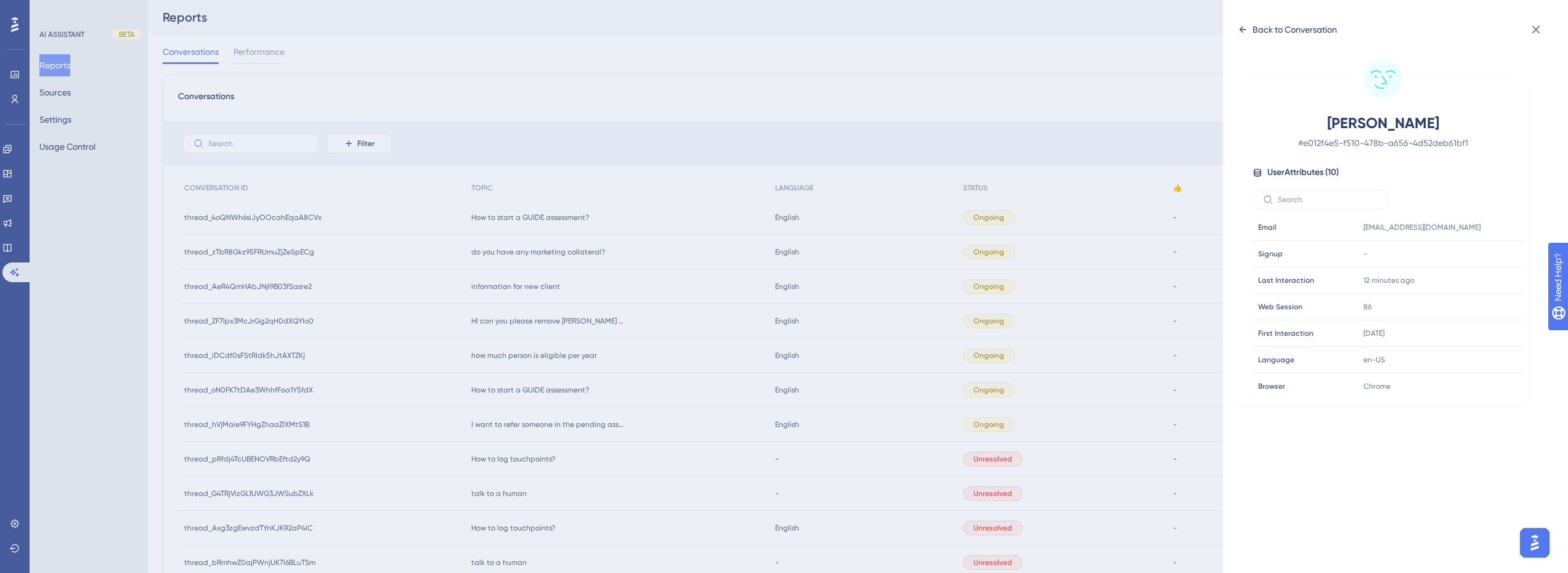
click at [1245, 30] on icon at bounding box center [1243, 29] width 6 height 6
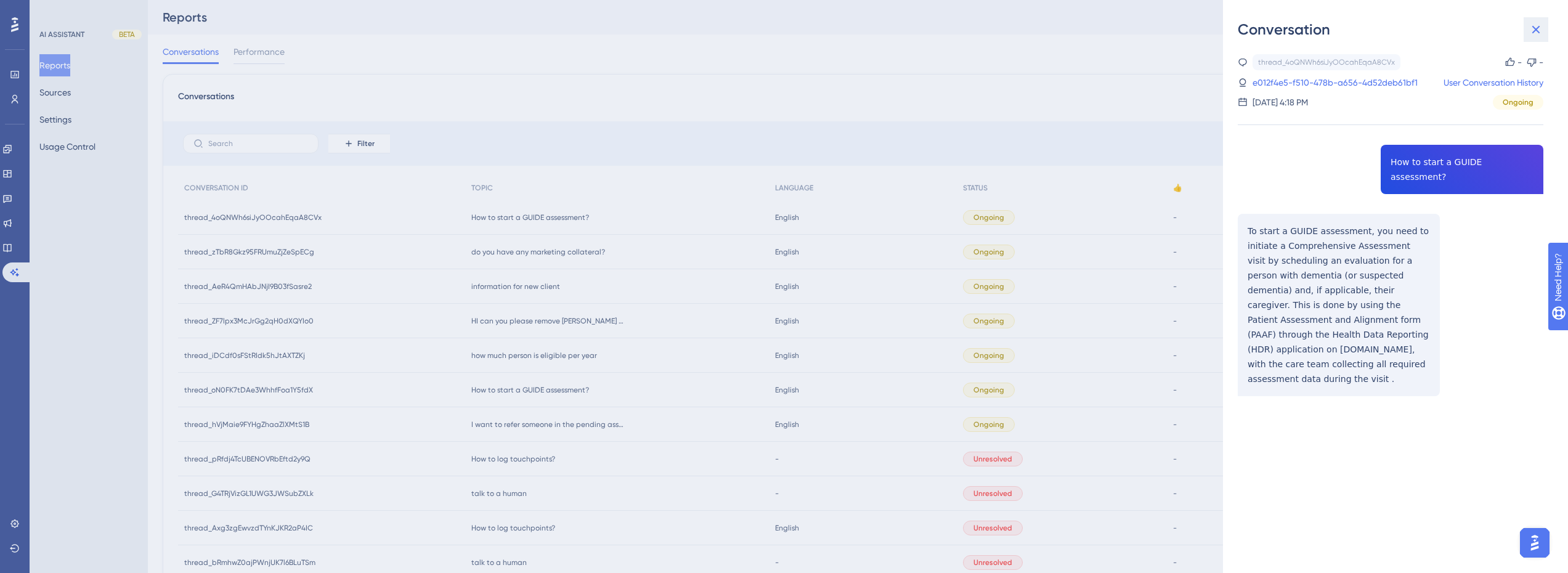
click at [1542, 30] on icon at bounding box center [1535, 29] width 15 height 15
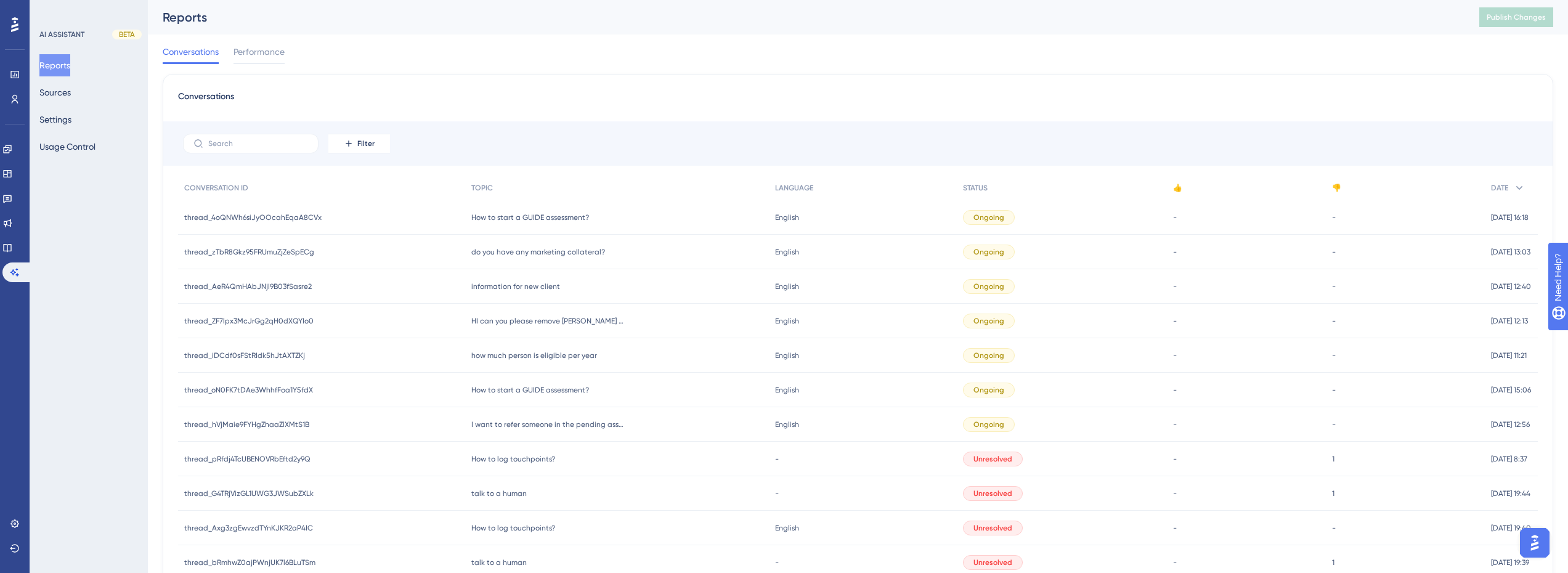
click at [18, 118] on div "Performance Users Engagement Widgets Feedback Product Updates Knowledge Base AI…" at bounding box center [15, 286] width 30 height 573
click at [16, 68] on link at bounding box center [15, 74] width 10 height 20
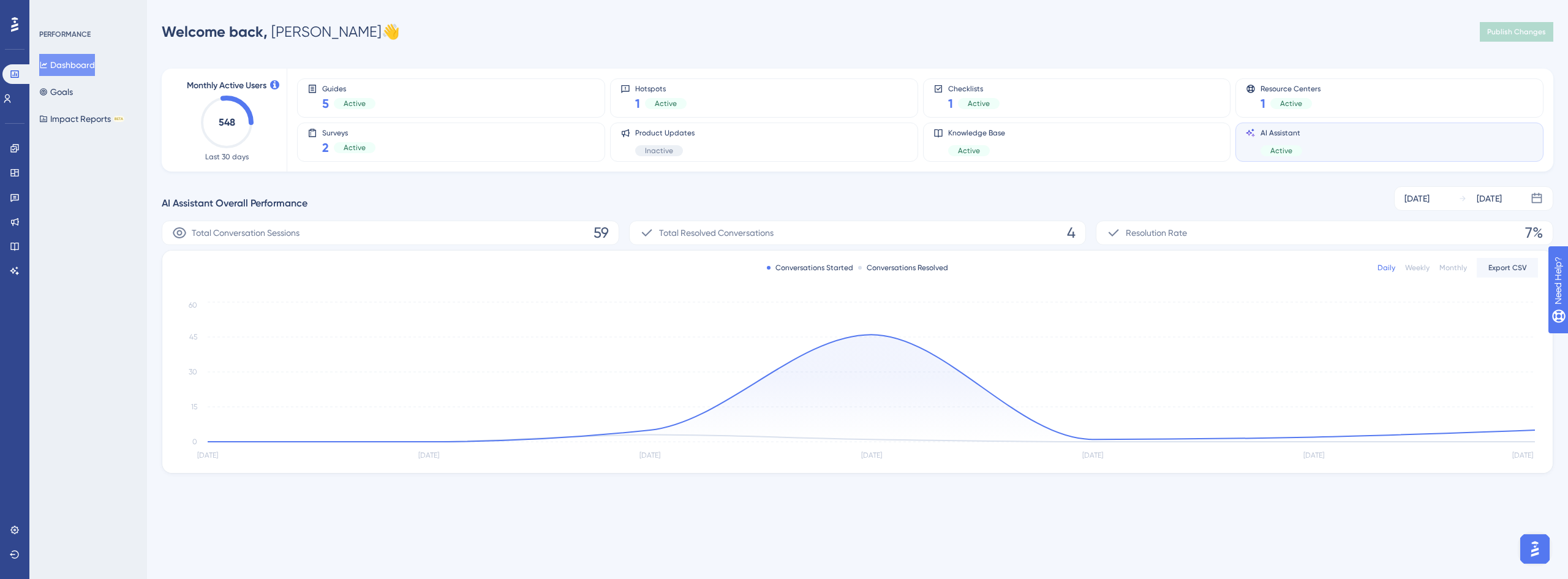
click at [128, 207] on div "PERFORMANCE Dashboard Goals Impact Reports BETA" at bounding box center [88, 290] width 118 height 579
click at [11, 100] on icon at bounding box center [7, 99] width 6 height 9
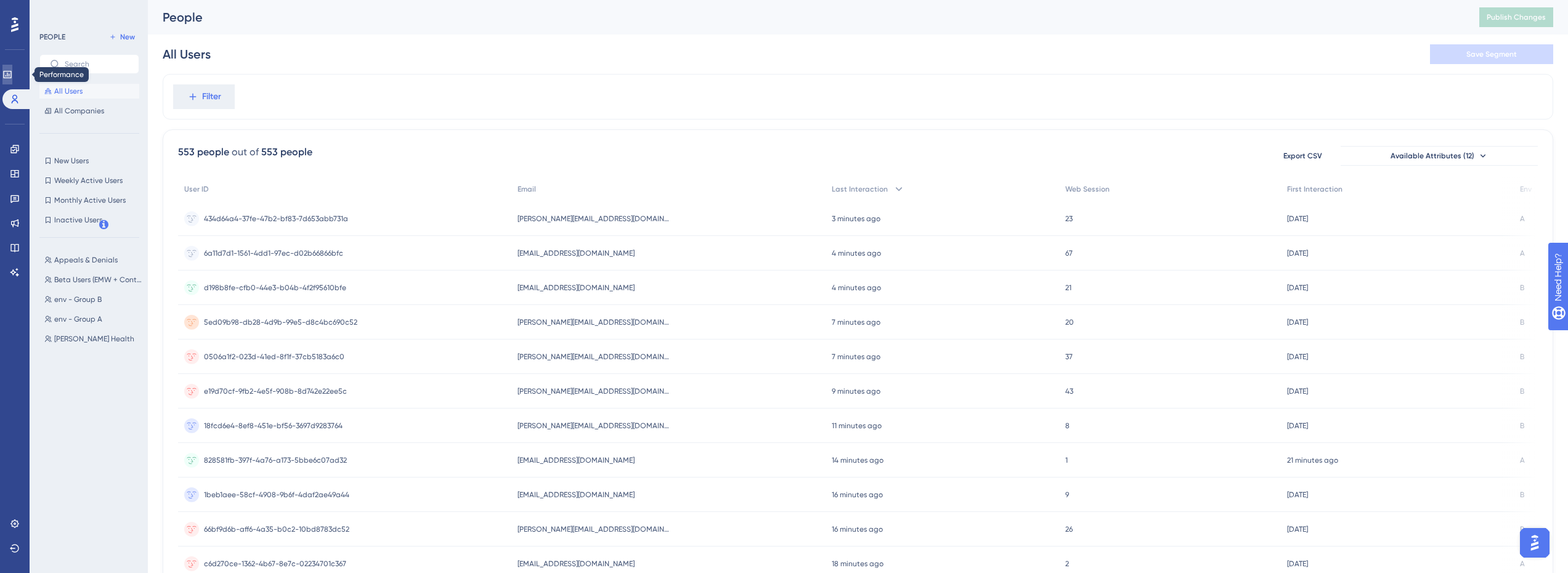
click at [11, 76] on icon at bounding box center [6, 74] width 8 height 7
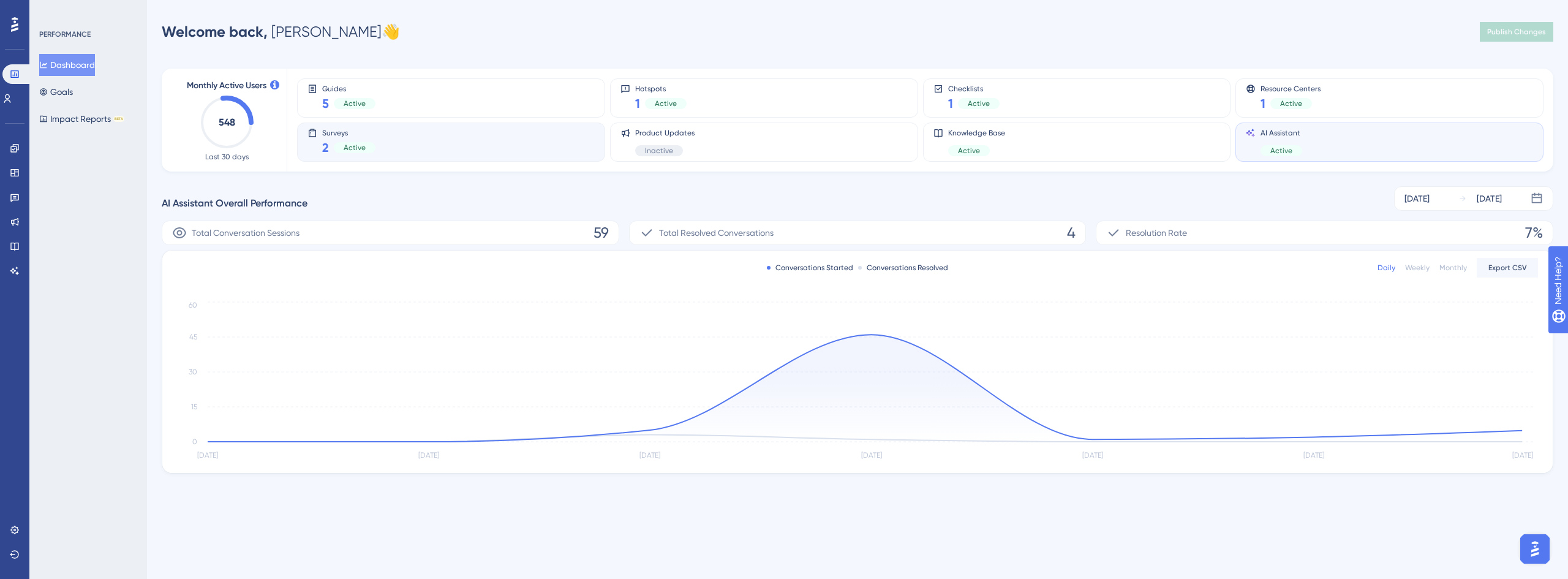
click at [388, 148] on div "Surveys 2 Active" at bounding box center [451, 142] width 287 height 28
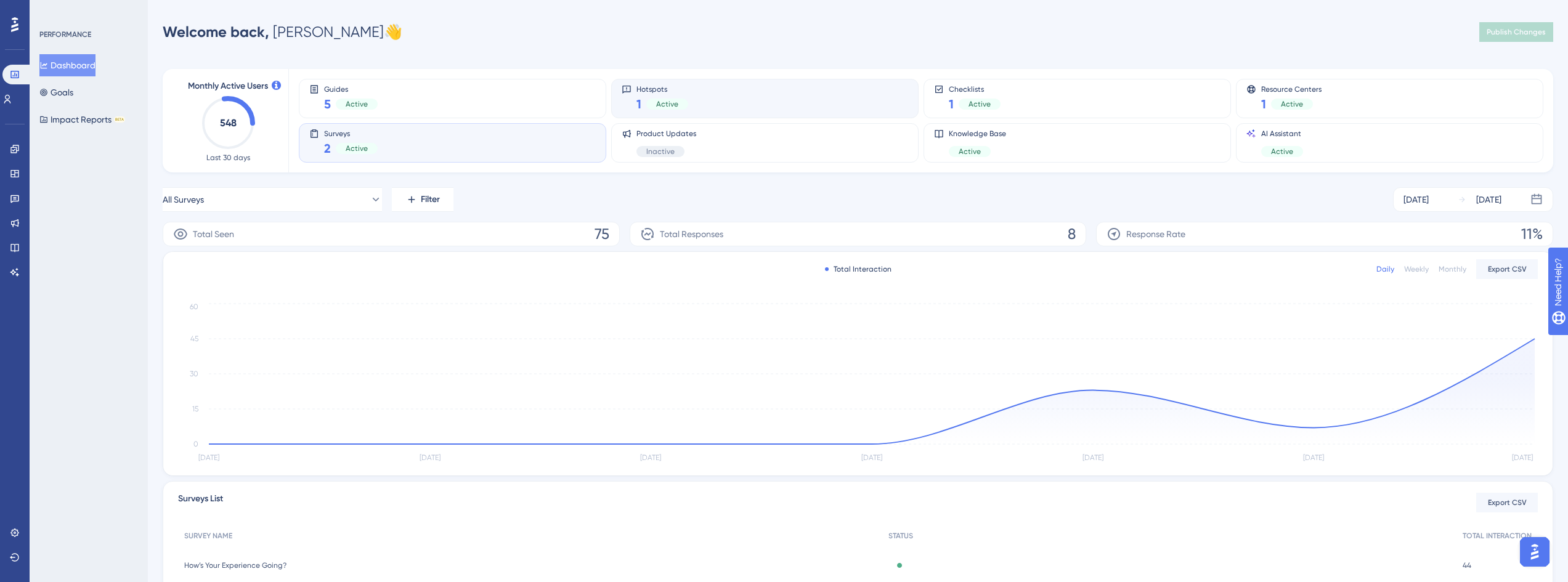
click at [683, 105] on div "Active" at bounding box center [667, 104] width 42 height 11
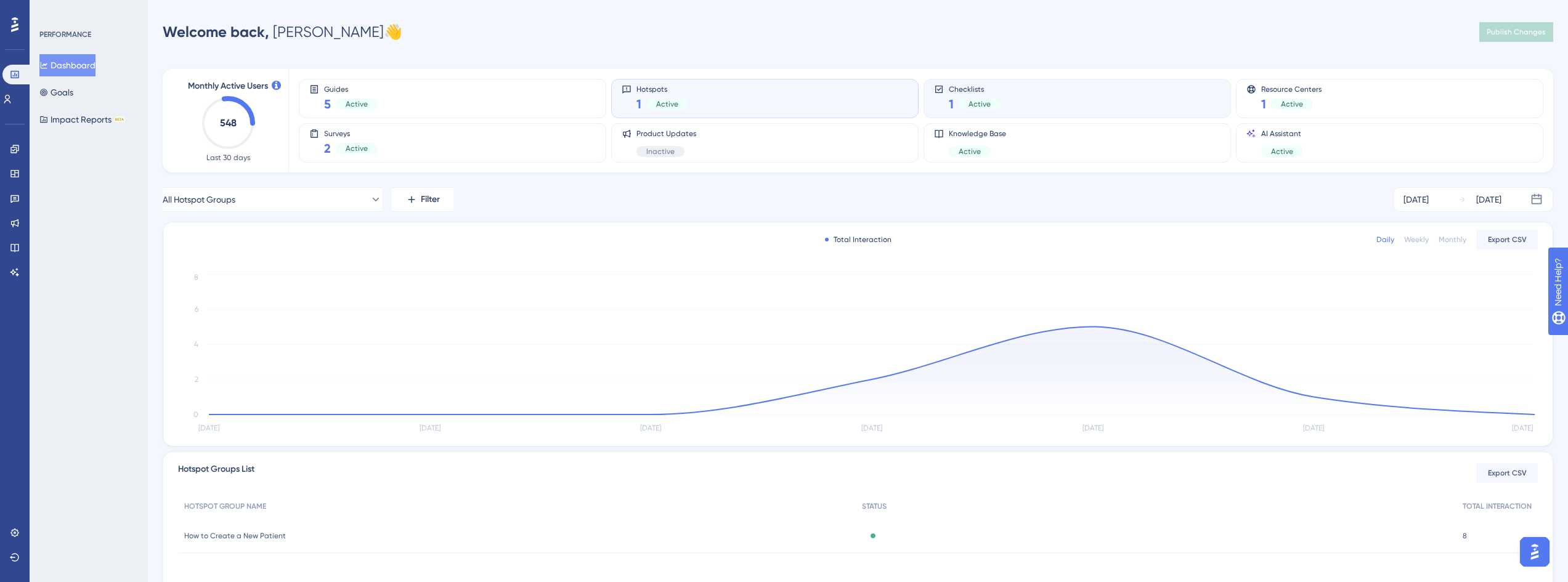
click at [1118, 97] on div "Checklists 1 Active" at bounding box center [1077, 98] width 286 height 28
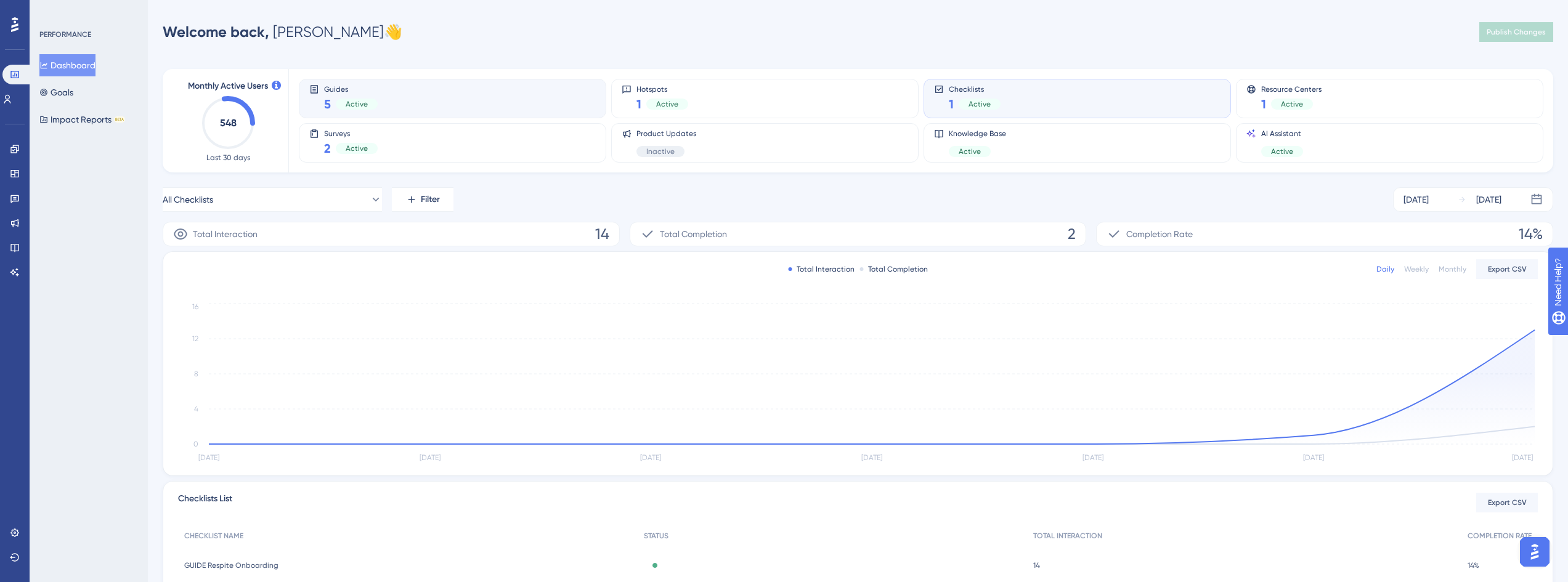
click at [478, 99] on div "Guides 5 Active" at bounding box center [452, 98] width 286 height 28
click at [282, 198] on button "All Guides" at bounding box center [272, 199] width 219 height 24
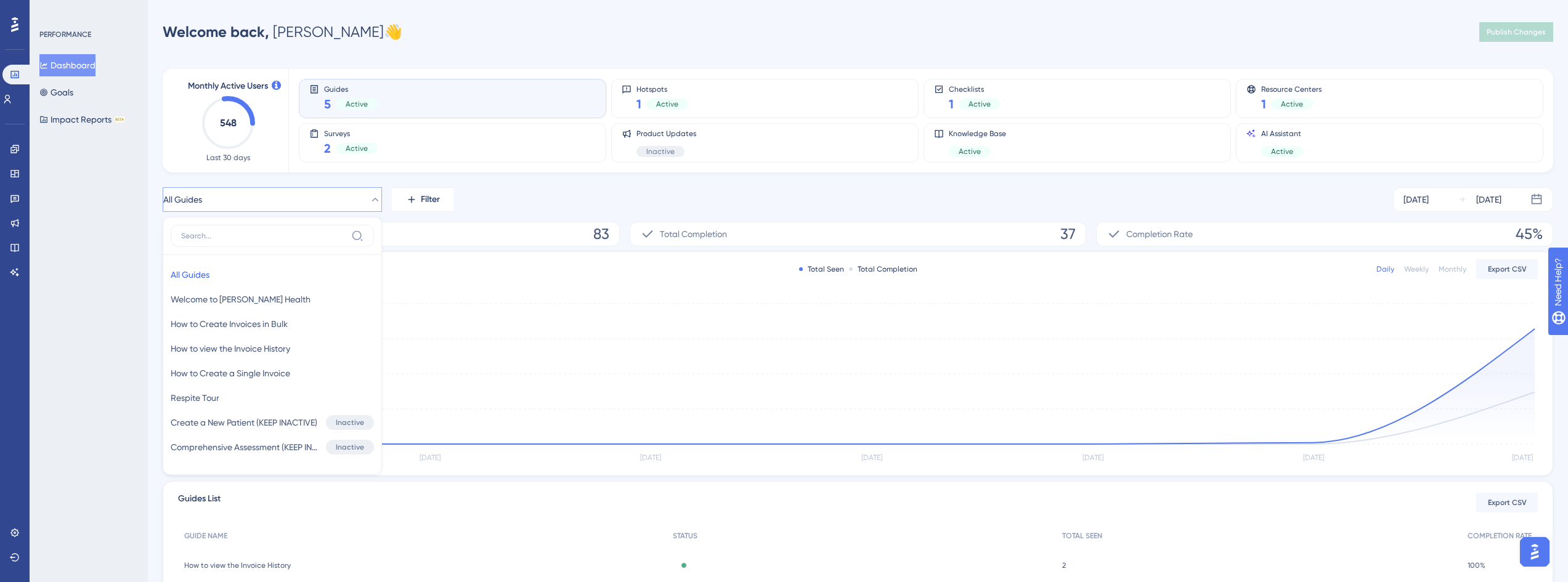
scroll to position [54, 0]
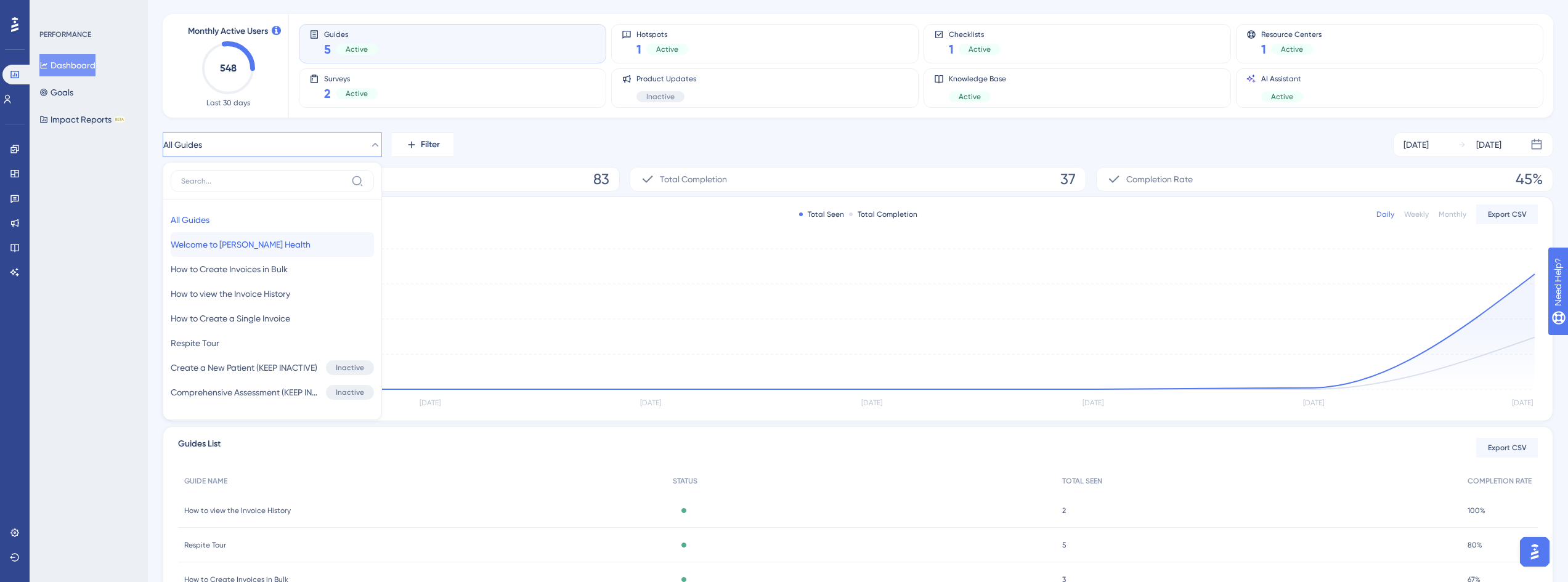
click at [237, 244] on span "Welcome to [PERSON_NAME] Health" at bounding box center [240, 245] width 140 height 15
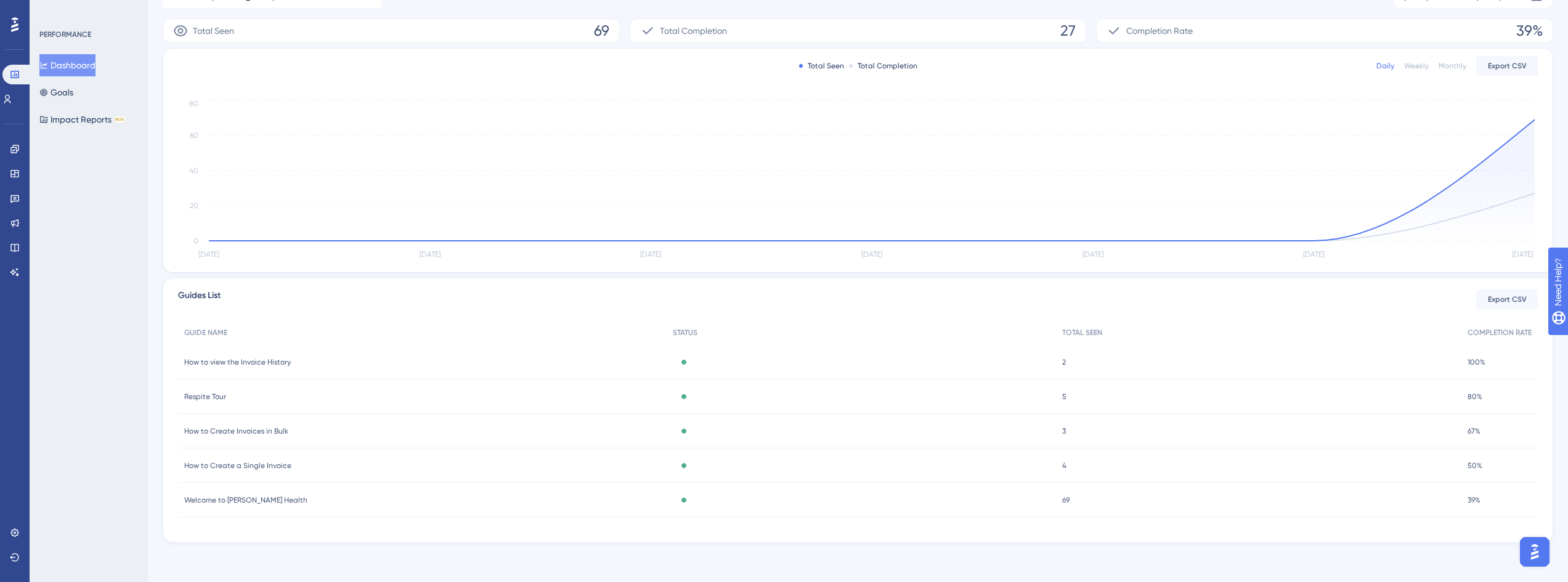
scroll to position [0, 0]
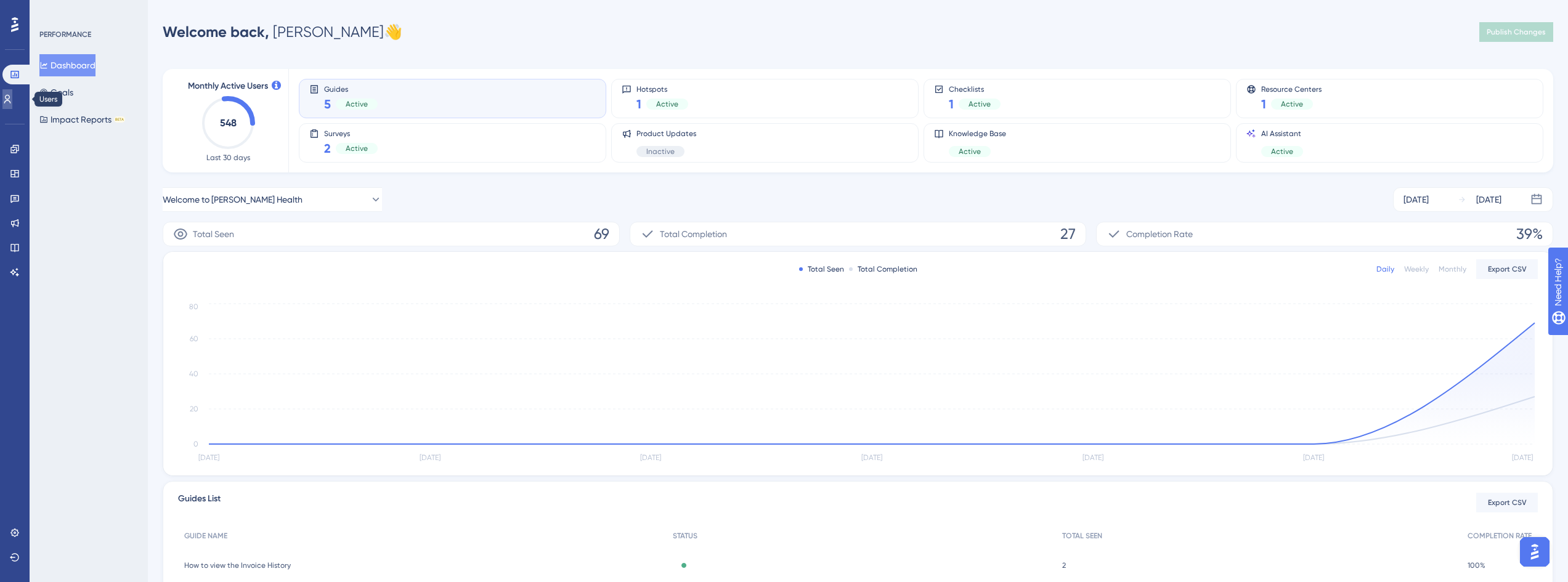
click at [9, 100] on link at bounding box center [7, 100] width 10 height 20
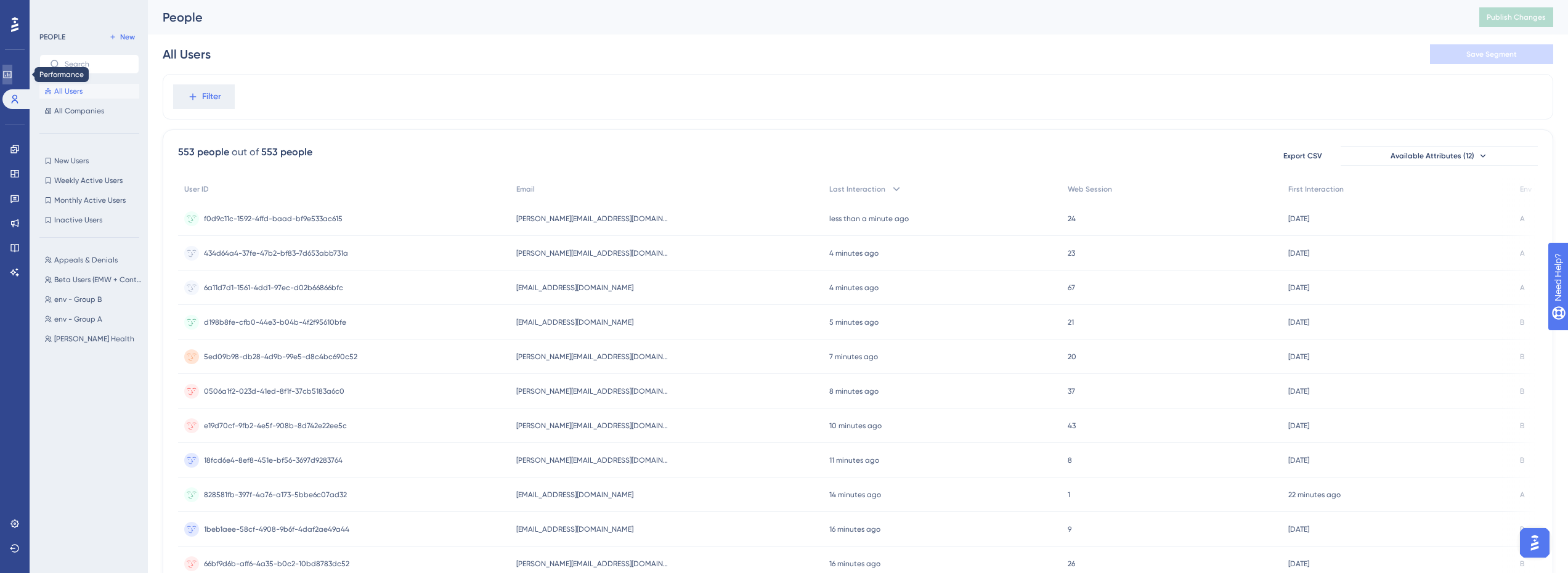
click at [13, 68] on link at bounding box center [7, 74] width 10 height 20
